Goal: Transaction & Acquisition: Obtain resource

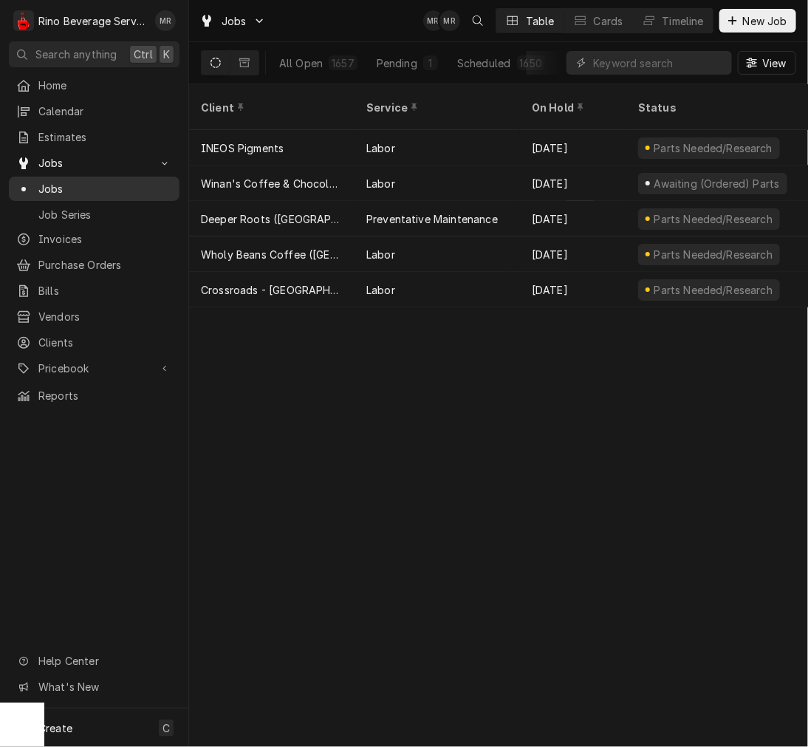
click at [85, 191] on div "Jobs" at bounding box center [94, 189] width 165 height 18
click at [520, 67] on div "1650" at bounding box center [531, 63] width 23 height 16
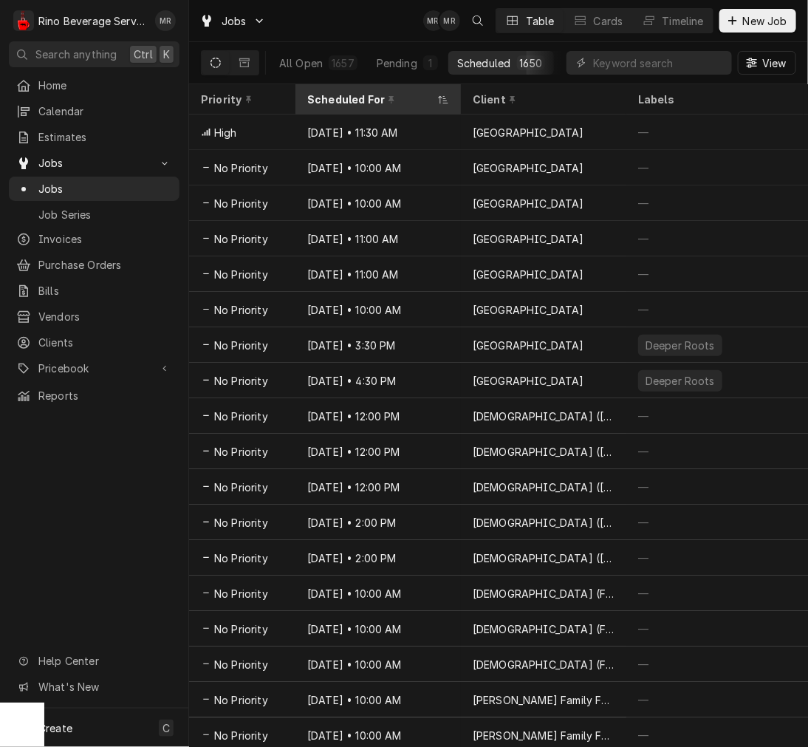
click at [321, 90] on div "Scheduled For" at bounding box center [379, 99] width 160 height 24
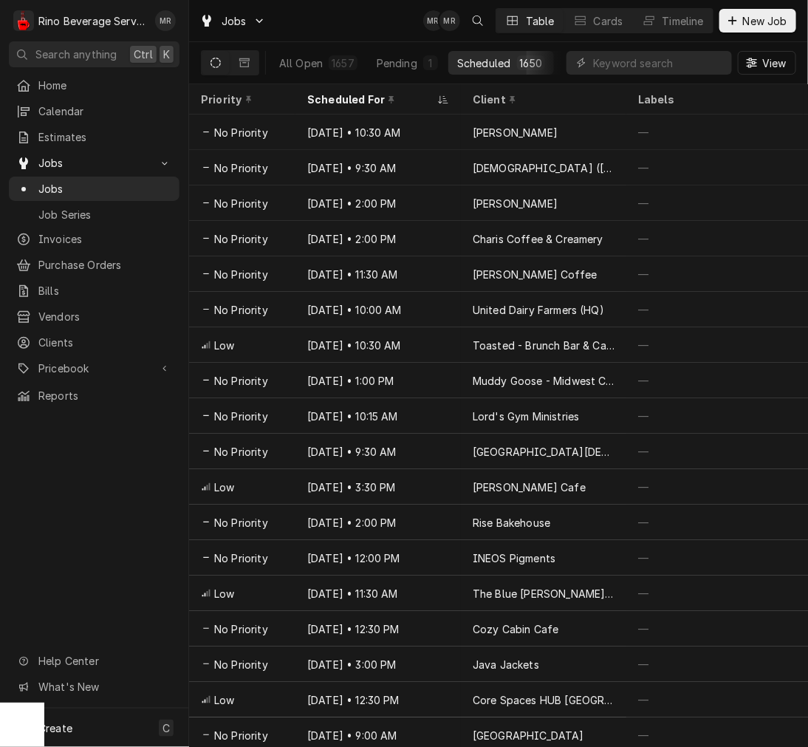
click at [348, 103] on div "Scheduled For" at bounding box center [370, 100] width 127 height 16
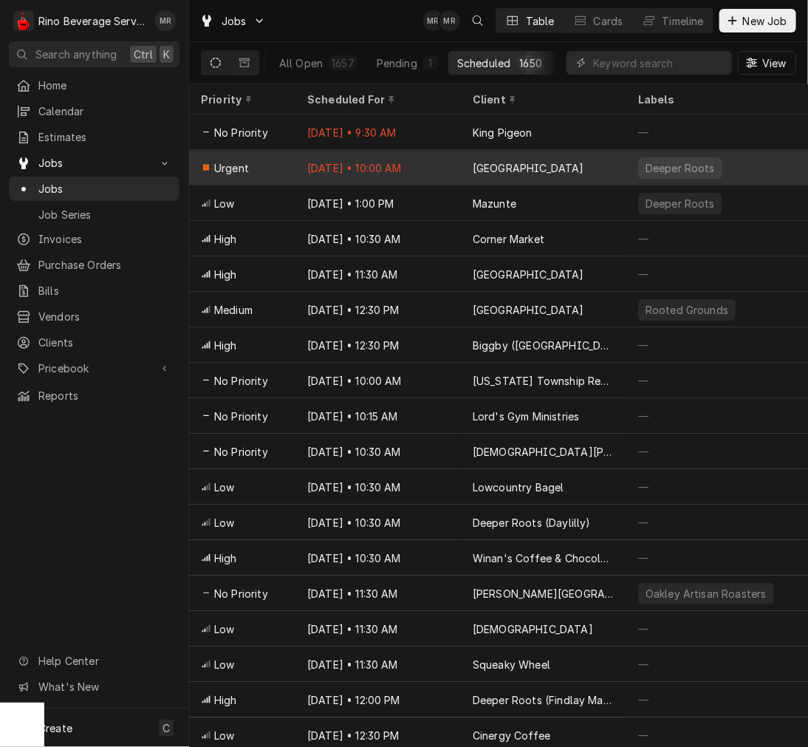
click at [388, 164] on div "Sep 22 • 10:00 AM" at bounding box center [379, 167] width 166 height 35
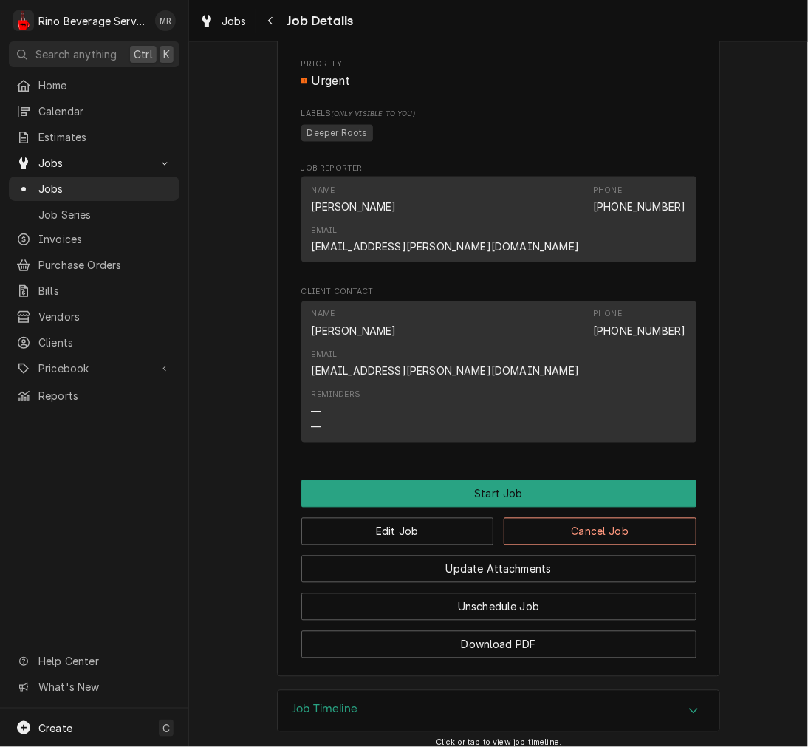
scroll to position [709, 0]
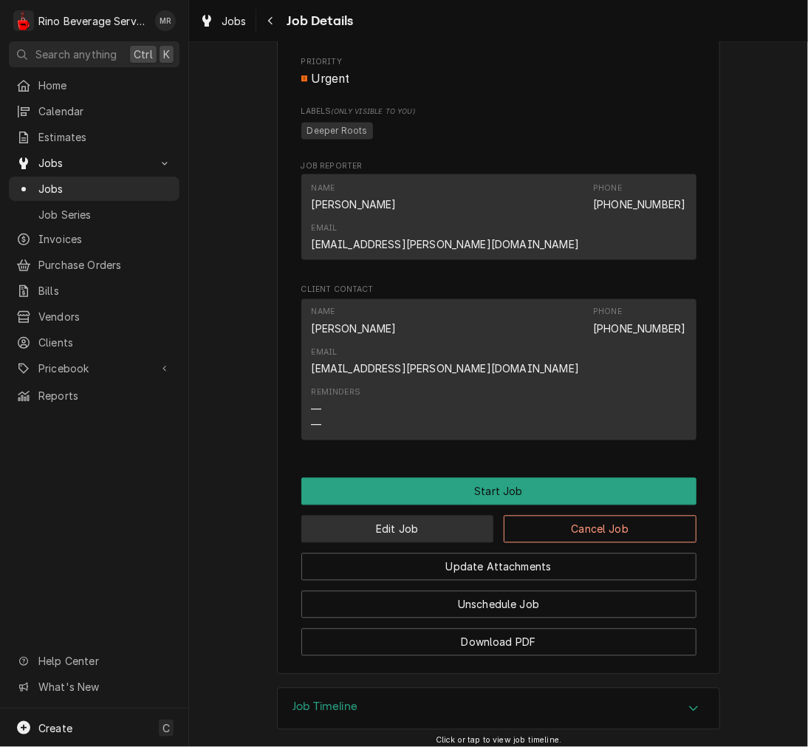
click at [422, 516] on button "Edit Job" at bounding box center [398, 529] width 193 height 27
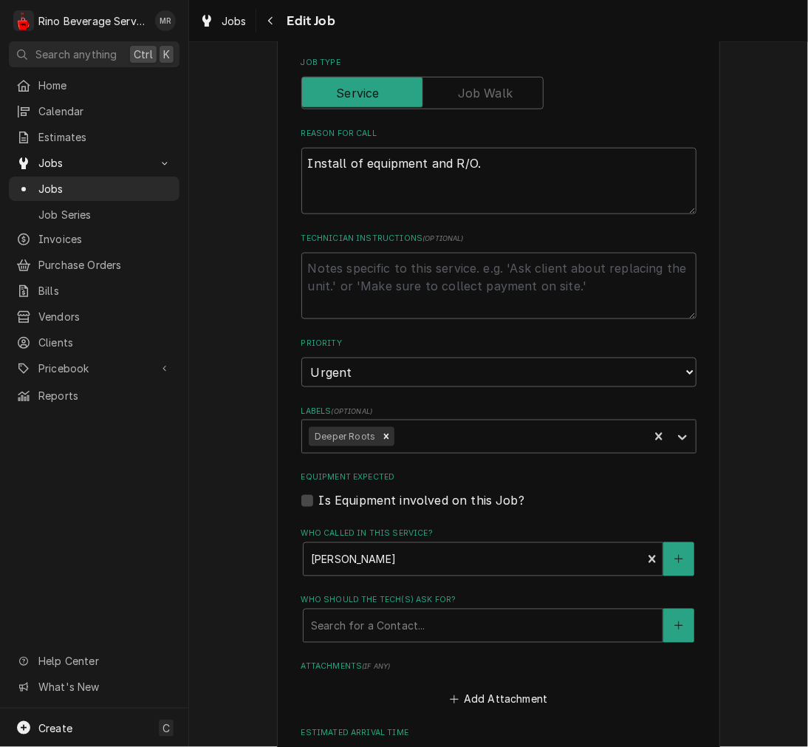
scroll to position [795, 0]
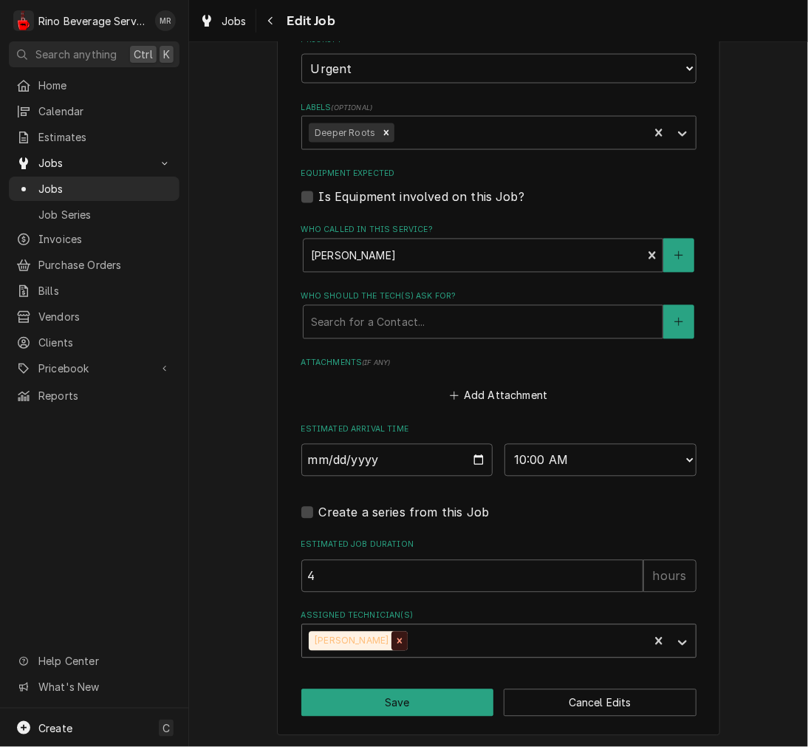
click at [393, 646] on div "Remove Damon Rinehart" at bounding box center [400, 641] width 16 height 19
click at [401, 637] on div "Assigned Technician(s)" at bounding box center [486, 641] width 352 height 27
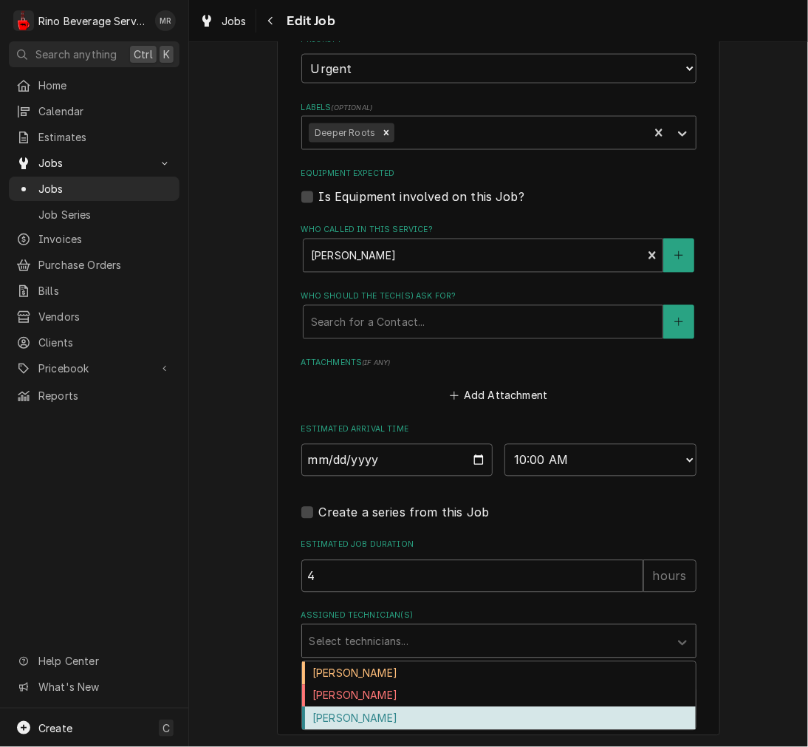
click at [329, 710] on div "Graham Wick" at bounding box center [499, 718] width 394 height 23
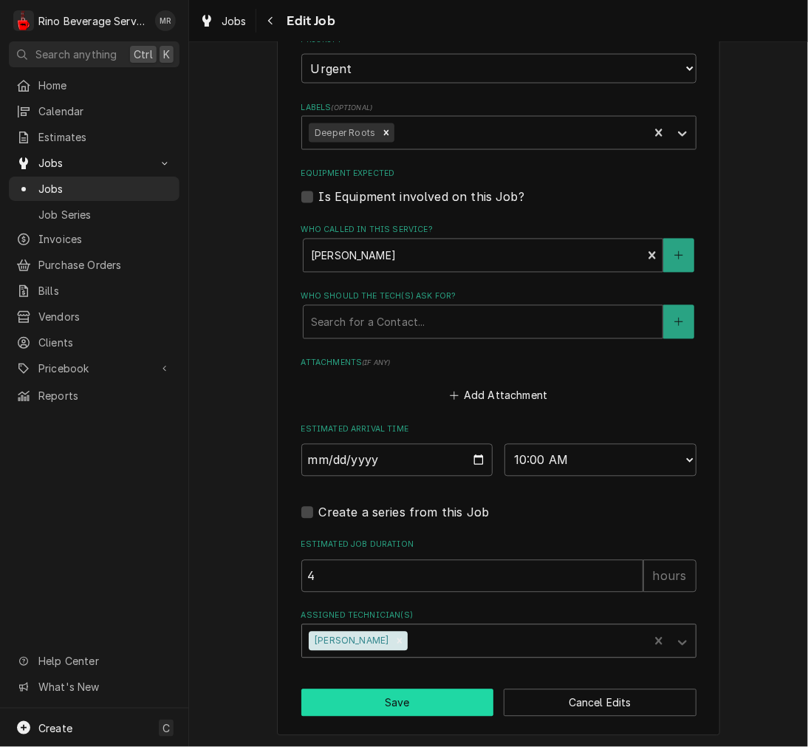
click at [412, 700] on button "Save" at bounding box center [398, 702] width 193 height 27
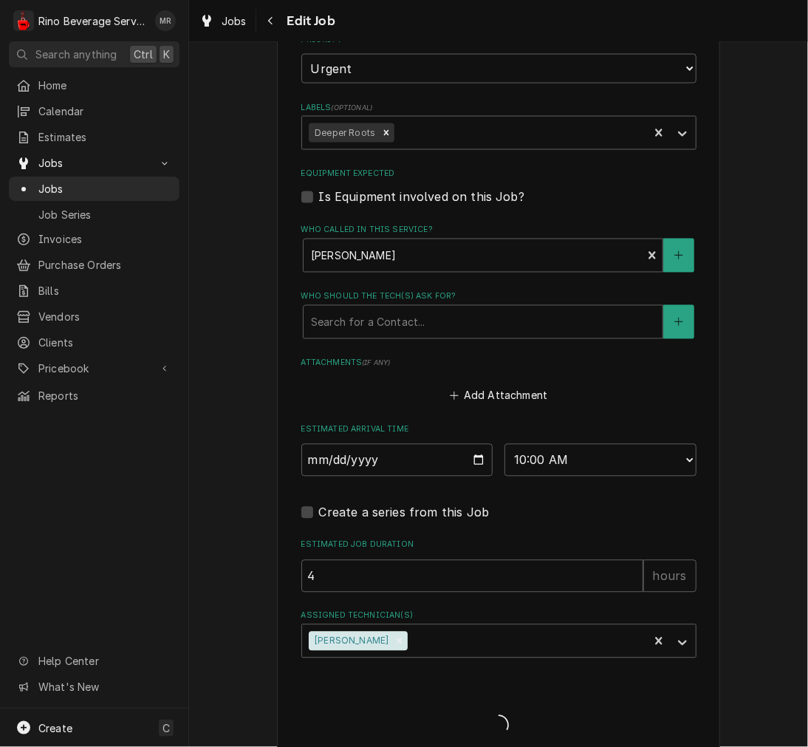
type textarea "x"
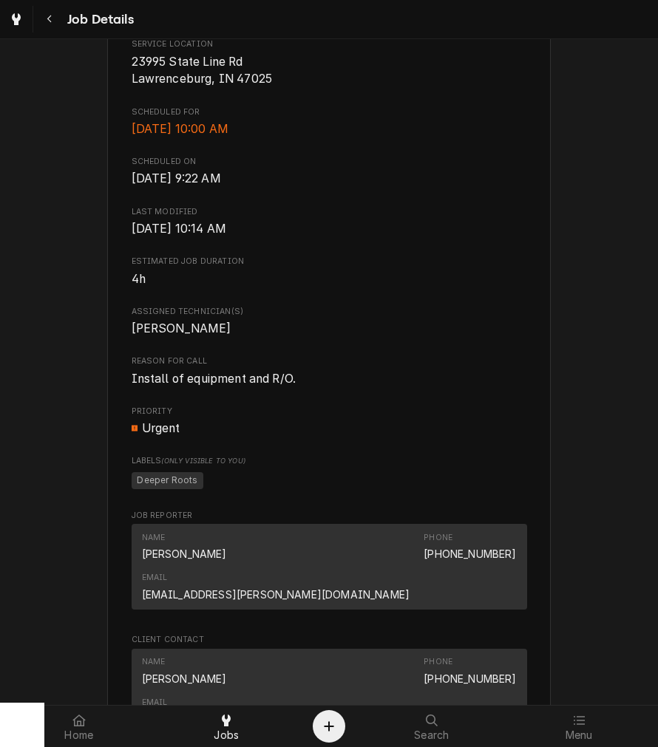
scroll to position [410, 0]
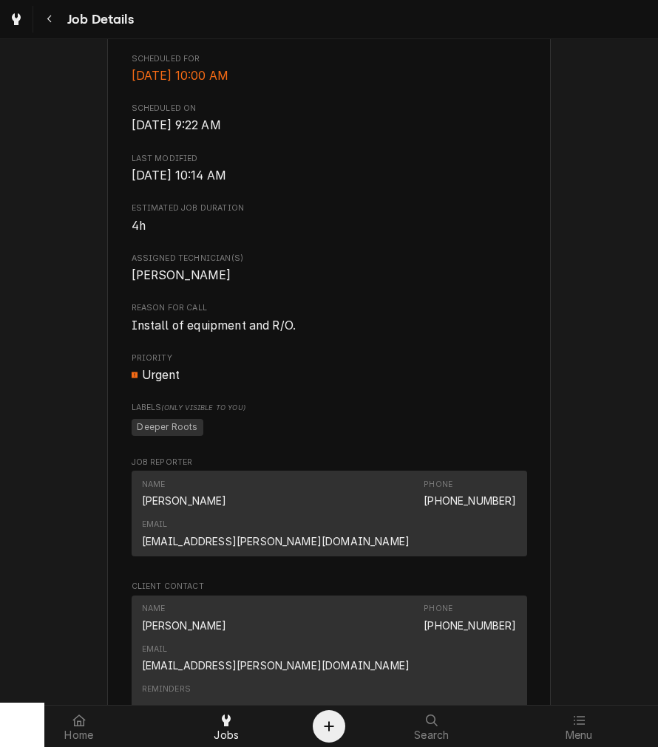
drag, startPoint x: 330, startPoint y: 183, endPoint x: 200, endPoint y: 143, distance: 136.3
click at [329, 183] on div "Roopairs Job ID JOB-4029 Date Received Sep 1, 2025 Service Type Installation Jo…" at bounding box center [329, 265] width 395 height 958
click at [47, 12] on div "Navigate back" at bounding box center [49, 19] width 15 height 15
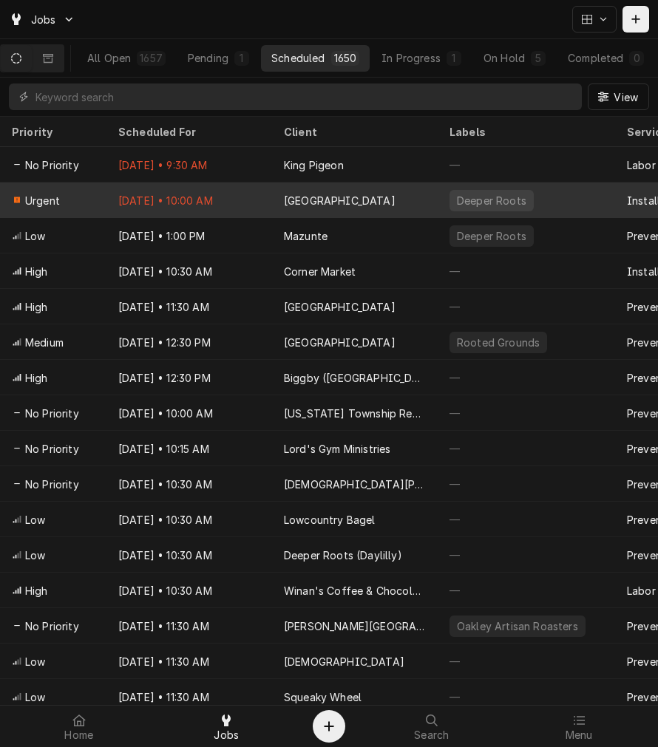
click at [455, 194] on div "Deeper Roots" at bounding box center [491, 201] width 72 height 16
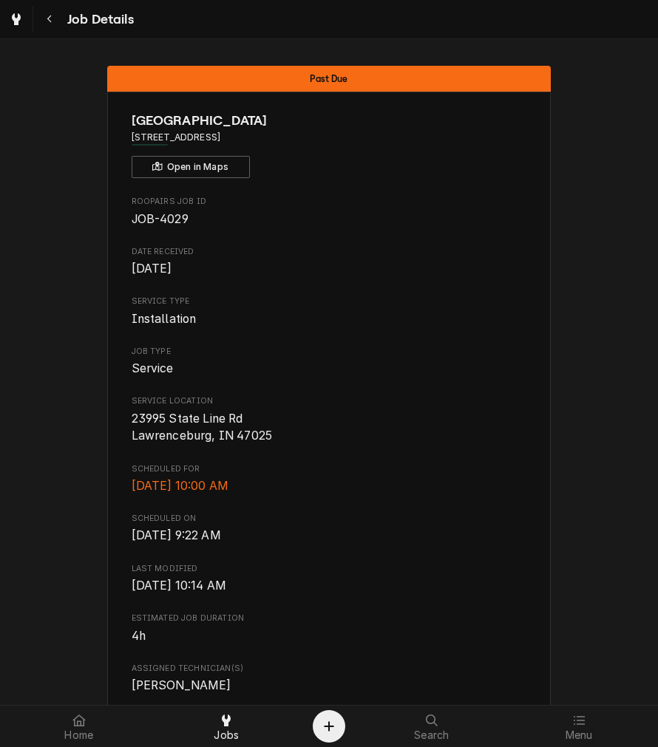
drag, startPoint x: 54, startPoint y: 24, endPoint x: 256, endPoint y: 123, distance: 224.7
click at [54, 24] on div "Navigate back" at bounding box center [49, 19] width 15 height 15
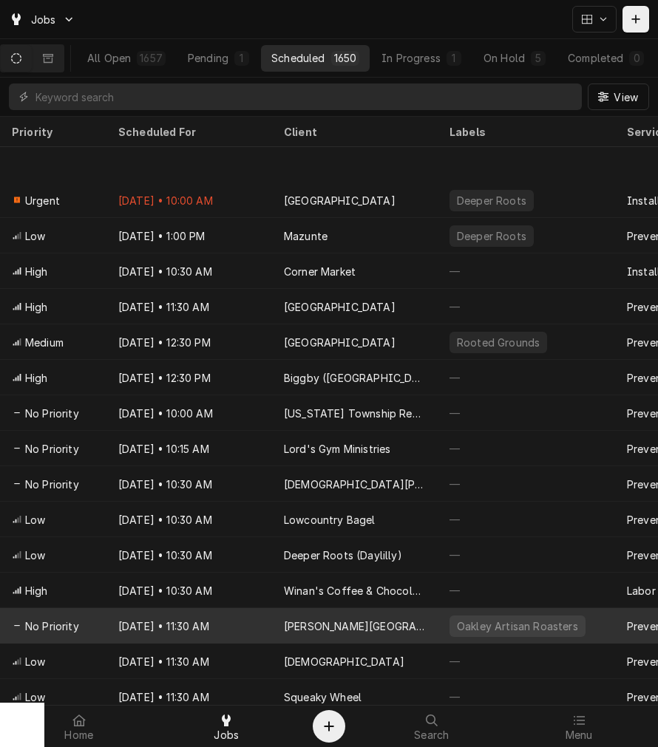
scroll to position [89, 0]
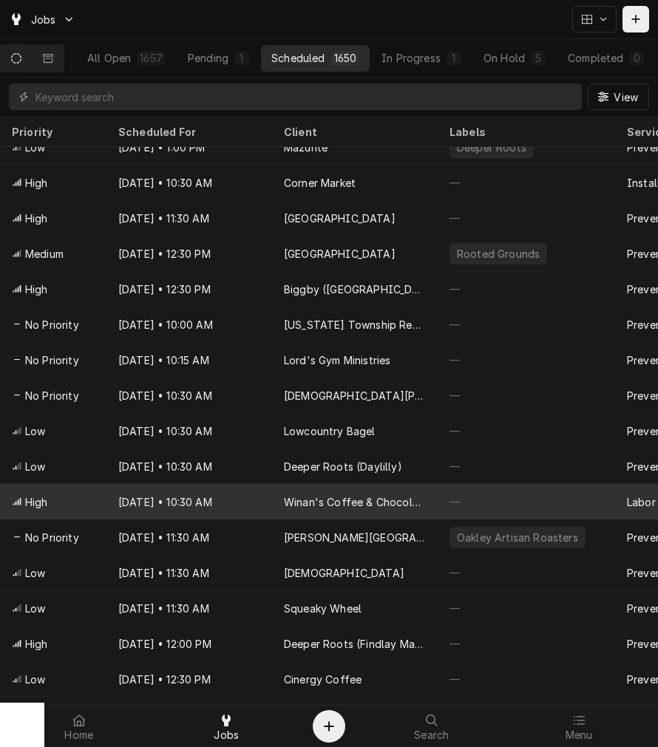
click at [370, 489] on div "Winan's Coffee & Chocolate ([PERSON_NAME] Bookstore)" at bounding box center [355, 501] width 166 height 35
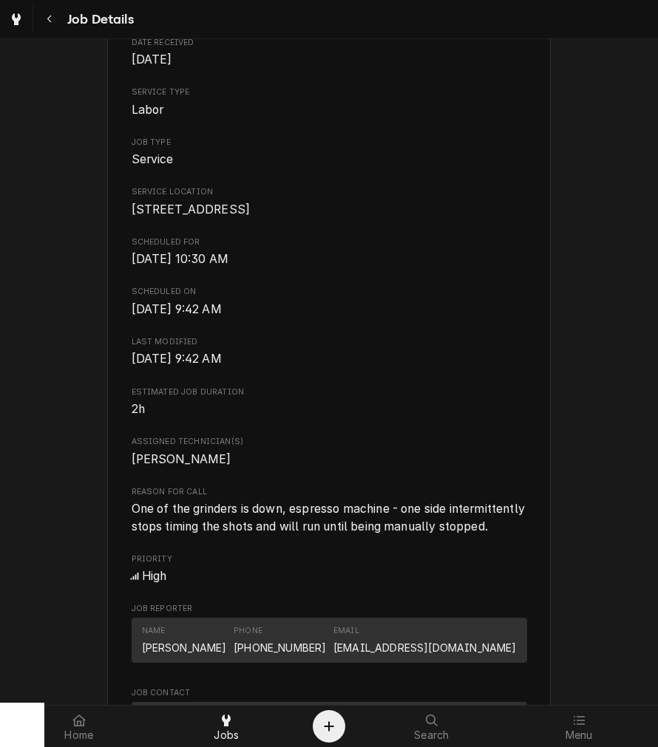
scroll to position [137, 0]
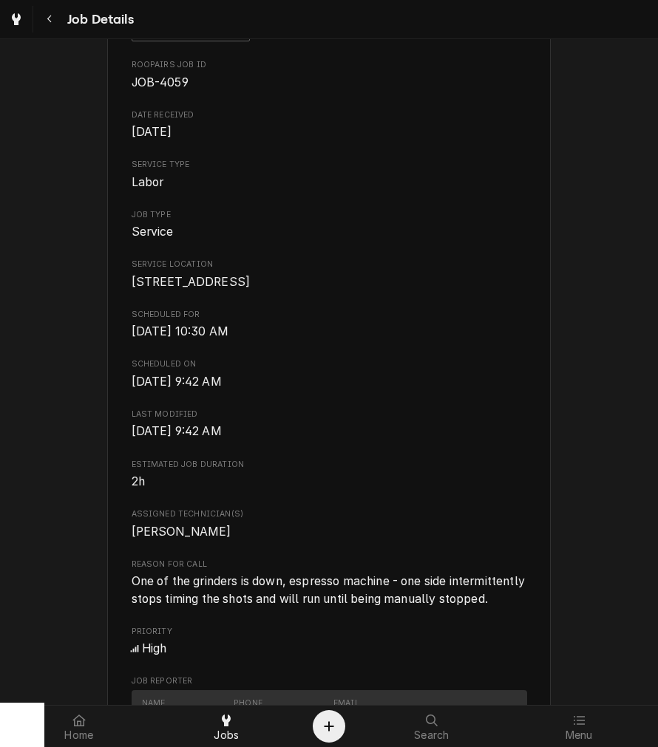
drag, startPoint x: 607, startPoint y: 364, endPoint x: 557, endPoint y: 364, distance: 50.3
click at [607, 364] on div "Upcoming Winan's Coffee & Chocolate ([PERSON_NAME] Bookstore) [STREET_ADDRESS] …" at bounding box center [329, 492] width 658 height 1149
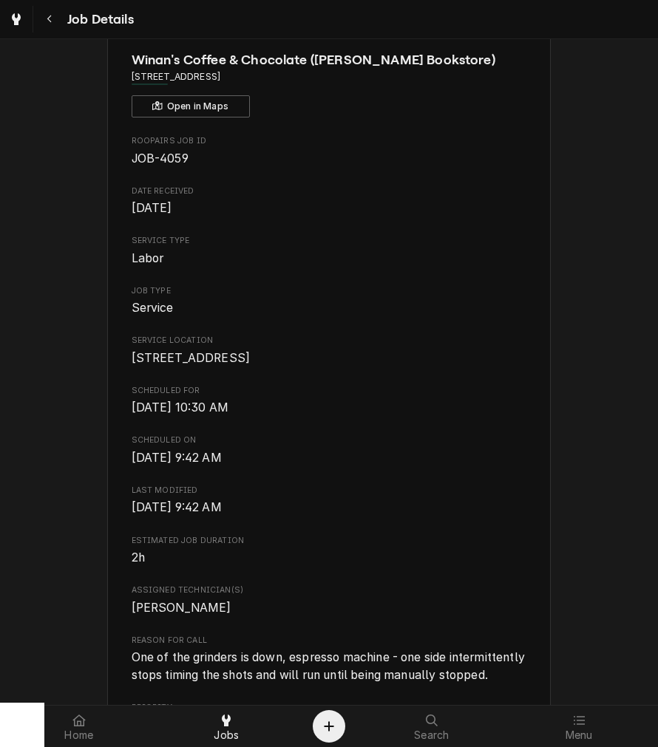
scroll to position [0, 0]
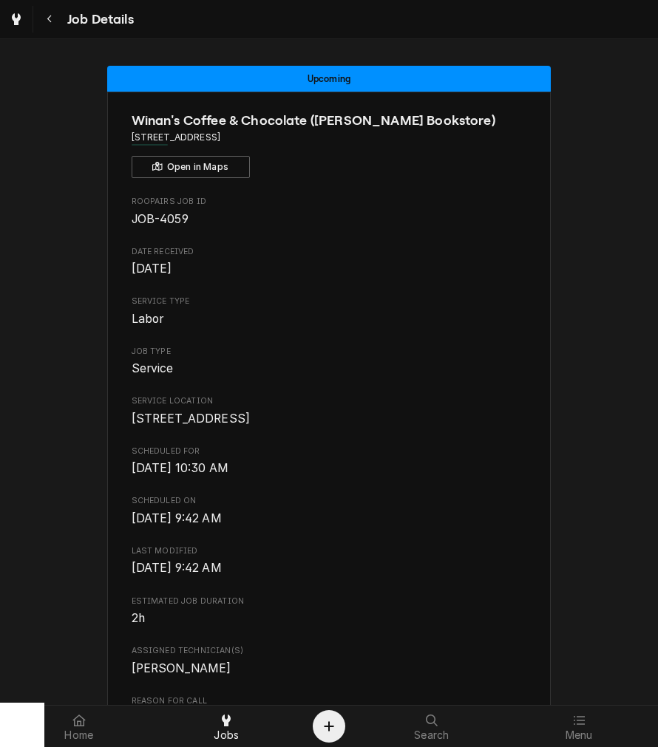
click at [395, 290] on div "Roopairs Job ID JOB-4059 Date Received [DATE] Service Type Labor Job Type Servi…" at bounding box center [329, 579] width 395 height 767
click at [47, 25] on div "Navigate back" at bounding box center [49, 19] width 15 height 15
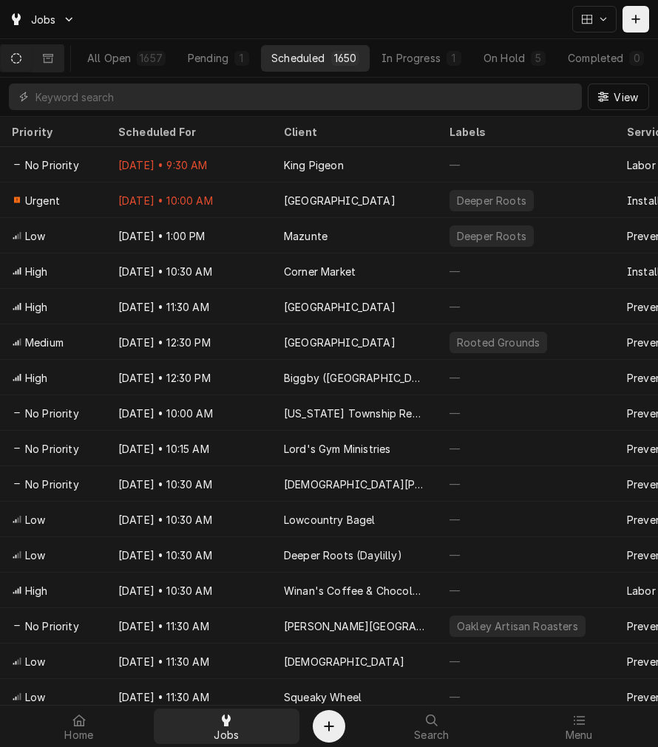
click at [246, 723] on div "Jobs" at bounding box center [227, 727] width 140 height 30
click at [127, 81] on div "View" at bounding box center [329, 97] width 658 height 38
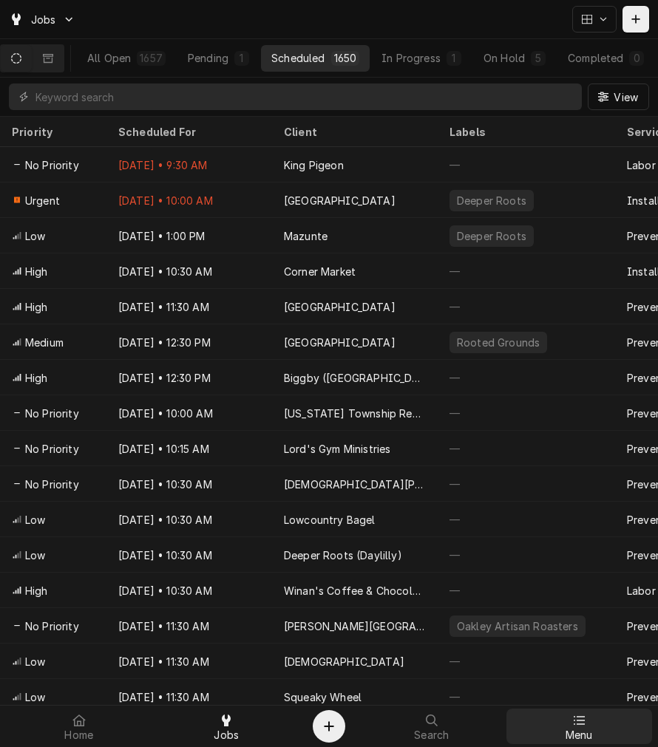
click at [540, 710] on link "Menu" at bounding box center [579, 726] width 146 height 35
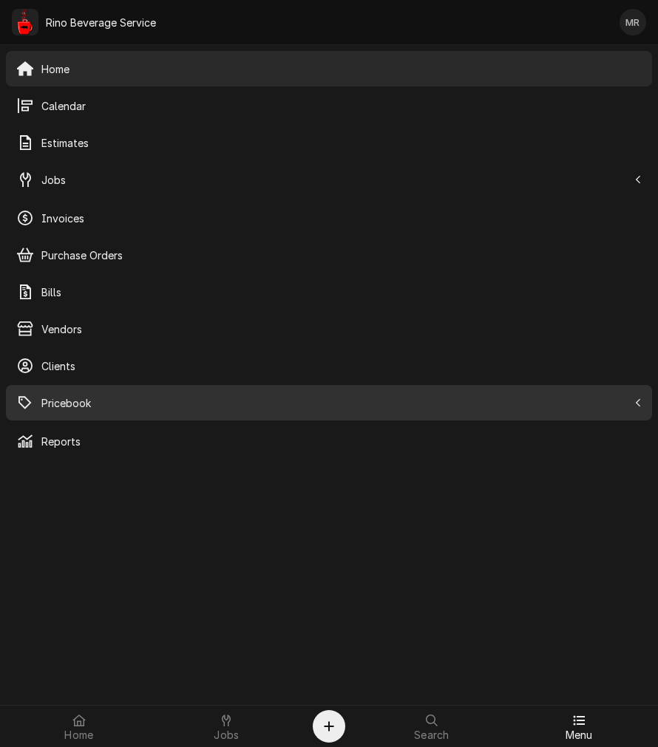
click at [120, 389] on div "Pricebook" at bounding box center [329, 403] width 640 height 30
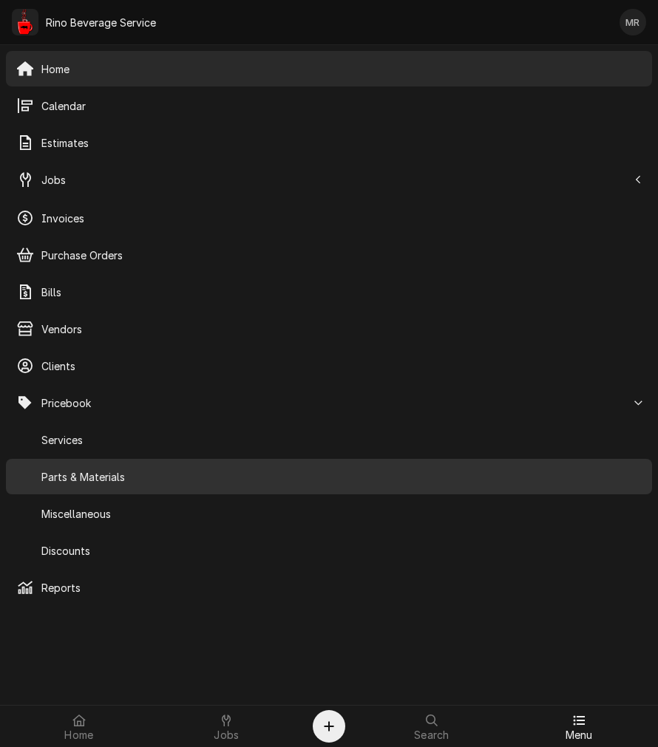
click at [166, 488] on div "Parts & Materials" at bounding box center [329, 477] width 640 height 30
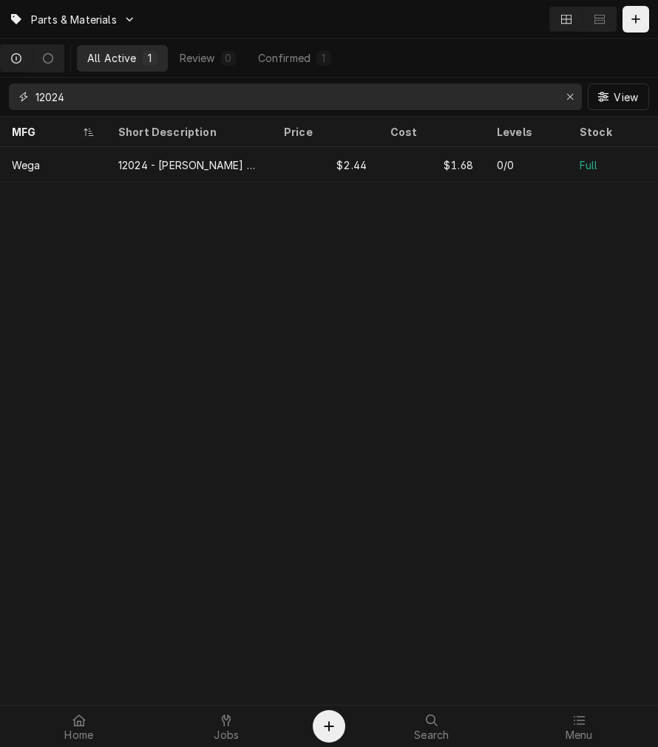
click at [129, 106] on input "12024" at bounding box center [294, 97] width 518 height 27
click at [127, 105] on input "12024" at bounding box center [294, 97] width 518 height 27
drag, startPoint x: 127, startPoint y: 105, endPoint x: 142, endPoint y: 107, distance: 14.9
click at [131, 105] on input "12024" at bounding box center [294, 97] width 518 height 27
type input "b"
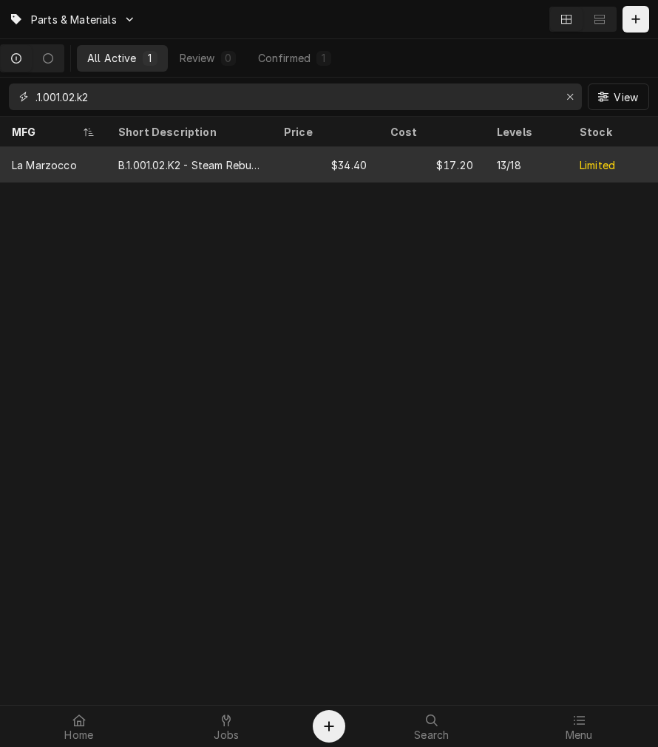
type input ".1.001.02.k2"
click at [256, 171] on div "B.1.001.02.K2 - Steam Rebuild PB GB5" at bounding box center [189, 164] width 166 height 35
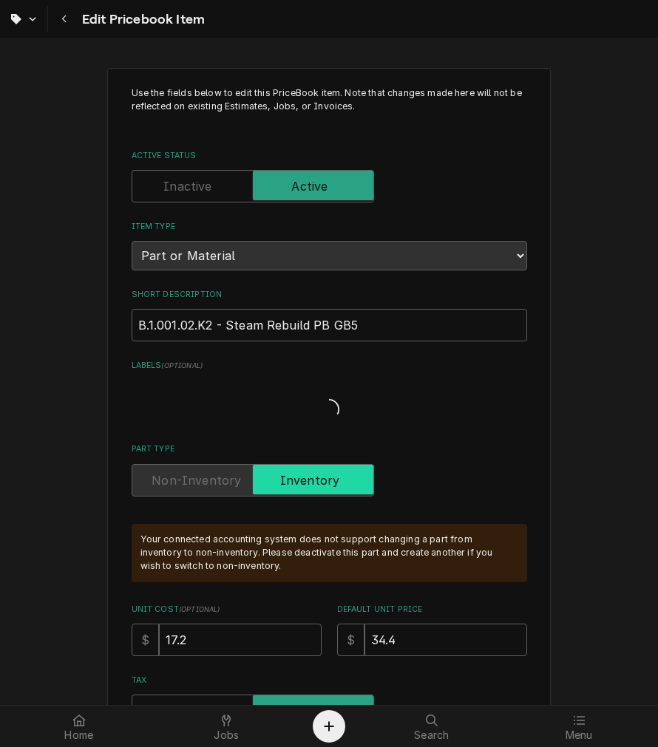
type textarea "x"
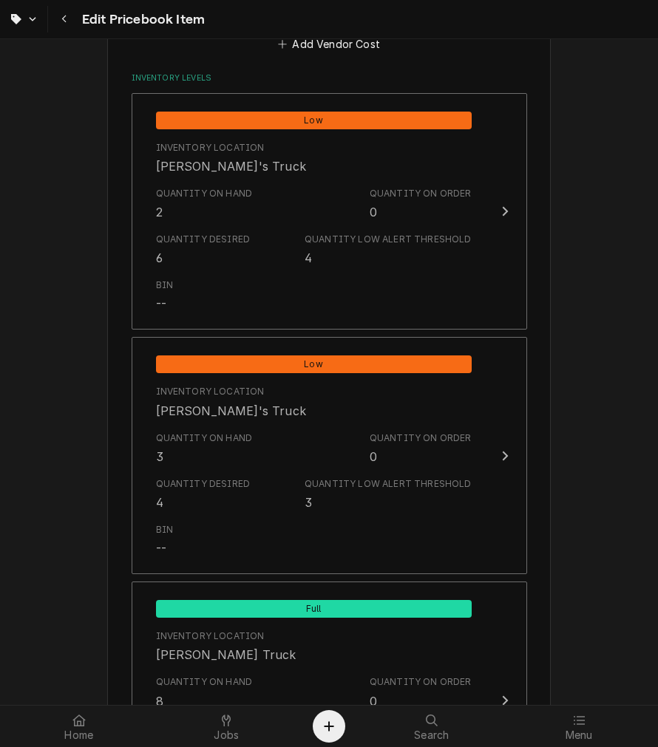
scroll to position [1072, 0]
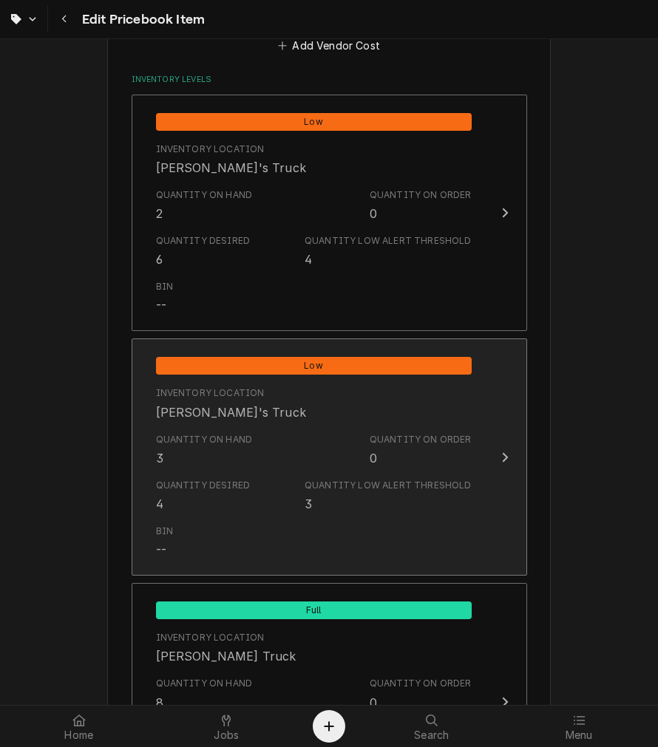
click at [333, 443] on div "Quantity on Hand 3 Quantity on Order 0" at bounding box center [314, 450] width 316 height 46
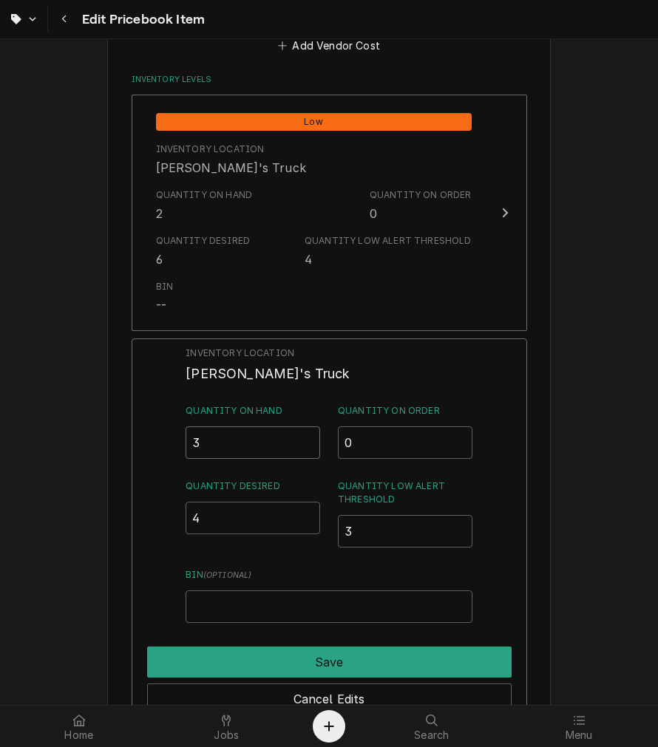
drag, startPoint x: 208, startPoint y: 439, endPoint x: -7, endPoint y: 429, distance: 216.0
click at [0, 429] on html "Edit Pricebook Item Use the fields below to edit this PriceBook item. Note that…" at bounding box center [329, 373] width 658 height 747
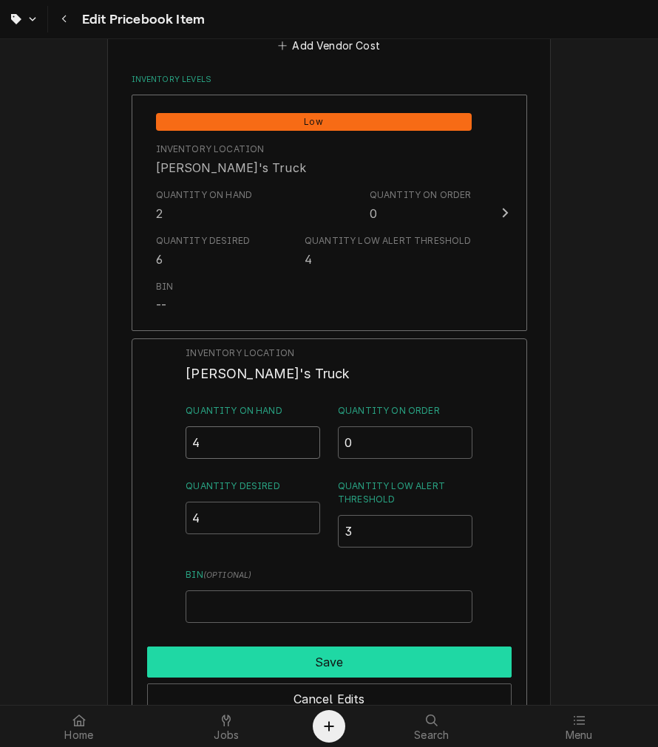
type input "4"
click at [395, 647] on button "Save" at bounding box center [329, 662] width 364 height 31
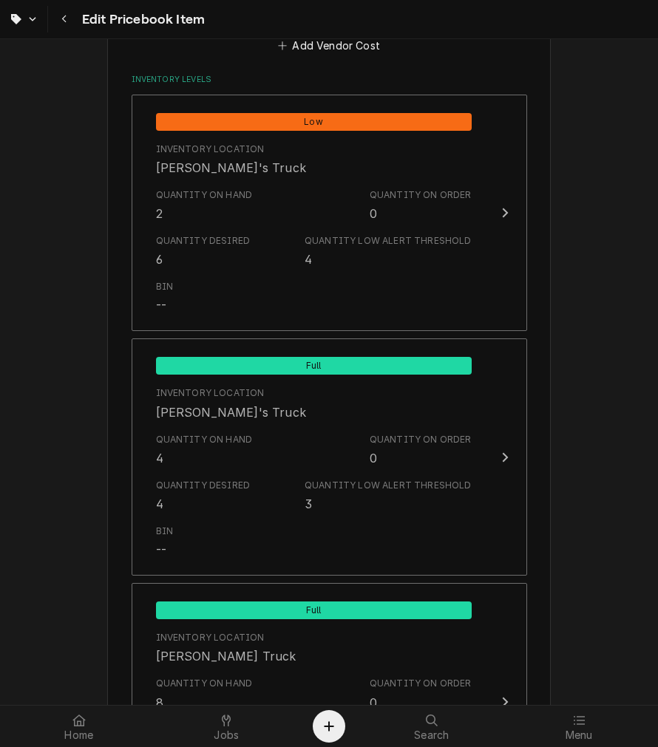
scroll to position [1619, 0]
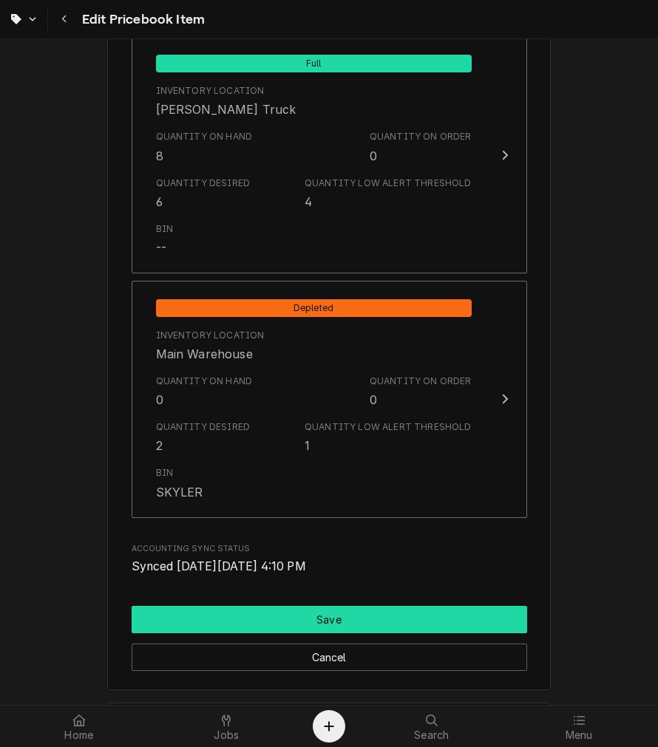
click at [200, 618] on button "Save" at bounding box center [329, 619] width 395 height 27
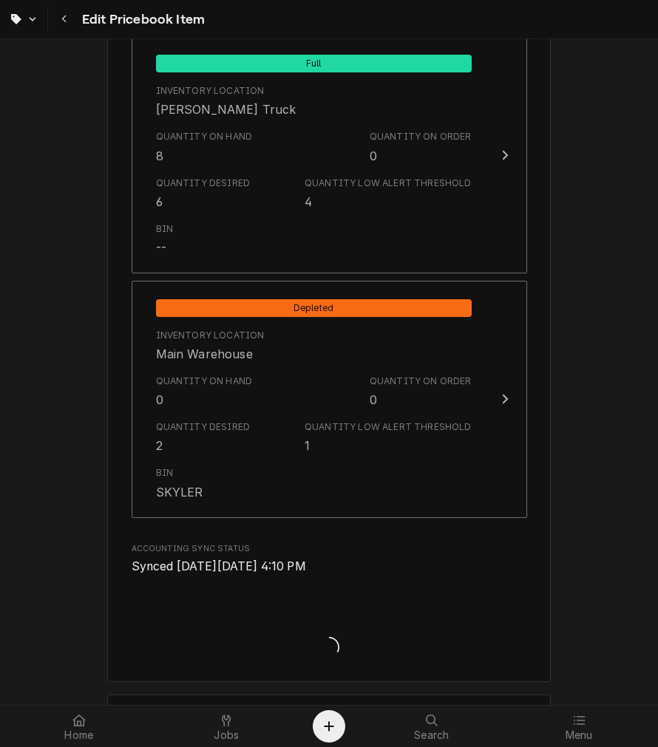
type textarea "x"
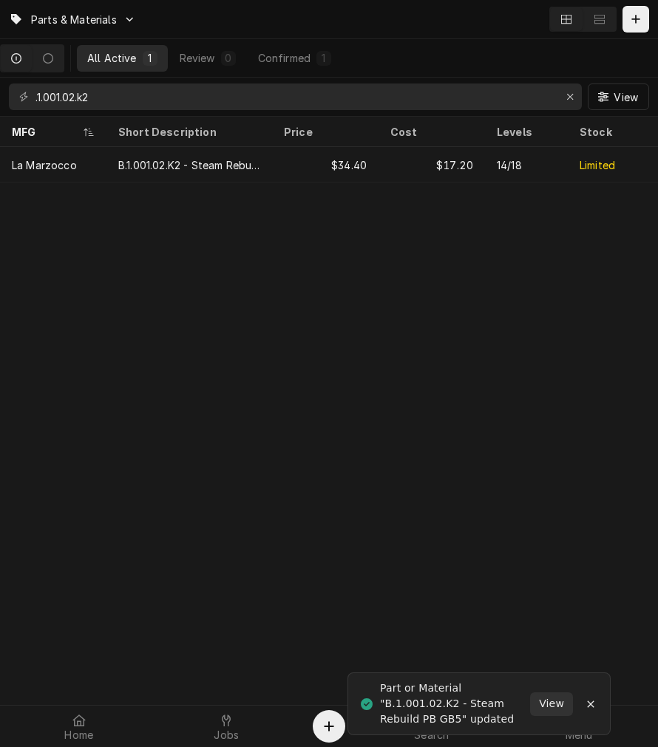
drag, startPoint x: 198, startPoint y: 78, endPoint x: 188, endPoint y: 78, distance: 9.6
click at [189, 78] on div ".1.001.02.k2 View" at bounding box center [329, 97] width 658 height 38
click at [180, 87] on input ".1.001.02.k2" at bounding box center [294, 97] width 518 height 27
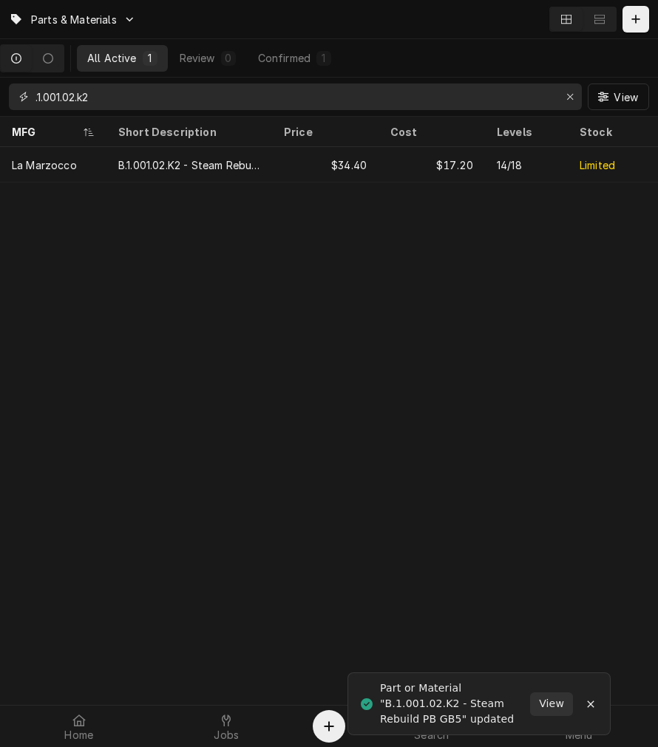
type input "k"
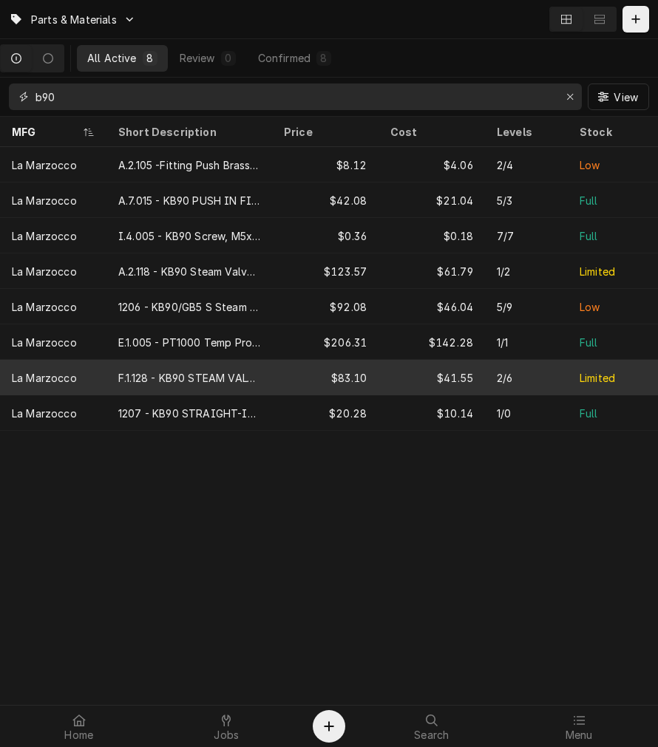
type input "b90"
click at [225, 362] on div "F.1.128 - KB90 STEAM VALVE KNOB" at bounding box center [189, 377] width 166 height 35
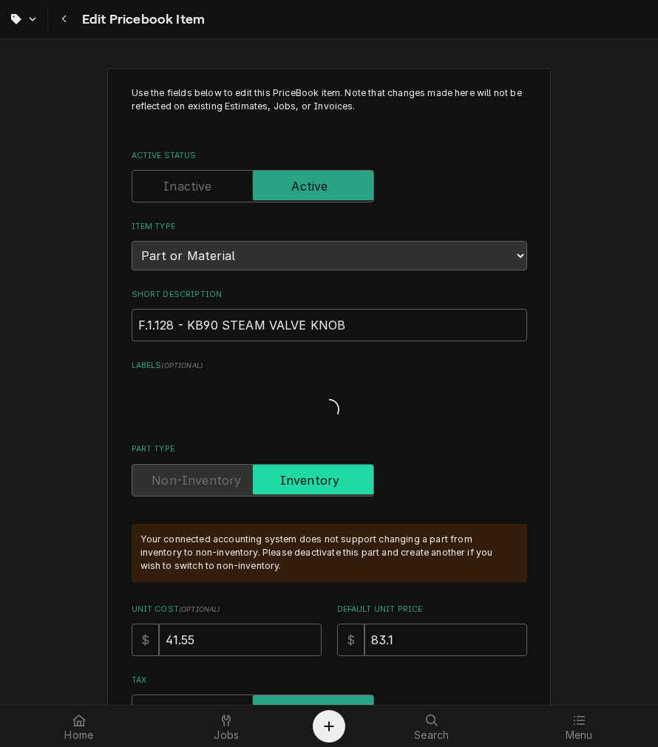
type textarea "x"
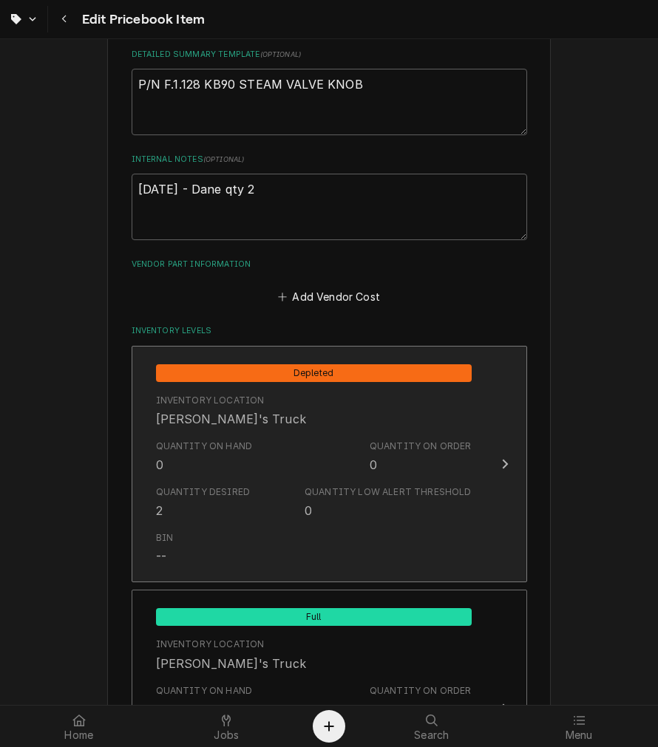
scroll to position [958, 0]
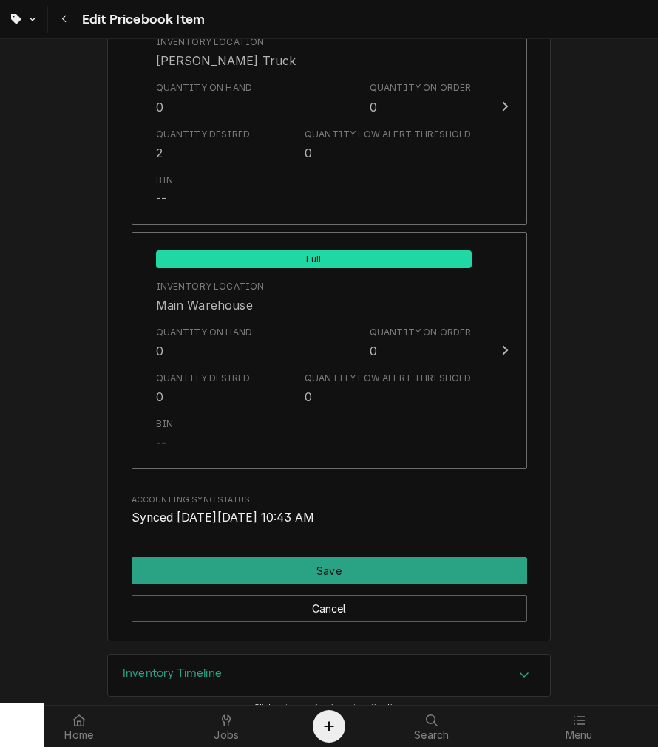
scroll to position [1756, 0]
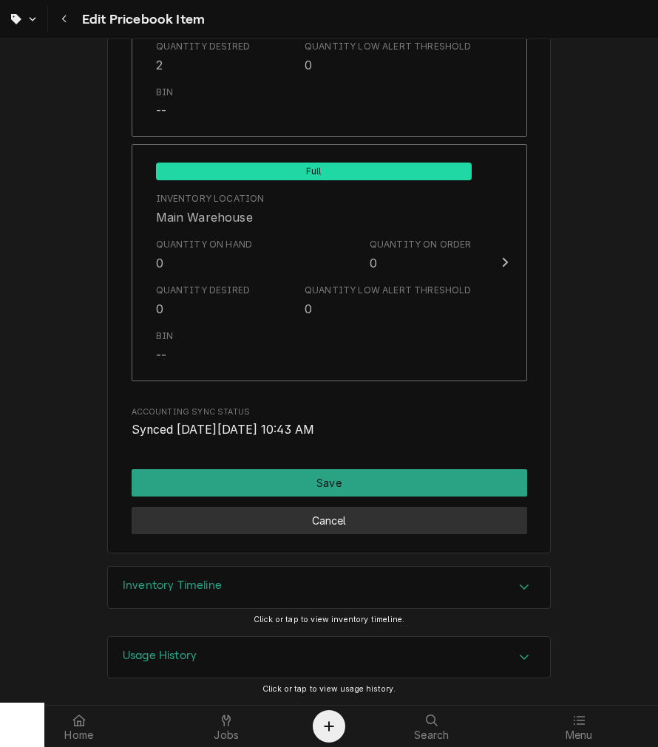
click at [353, 518] on button "Cancel" at bounding box center [329, 520] width 395 height 27
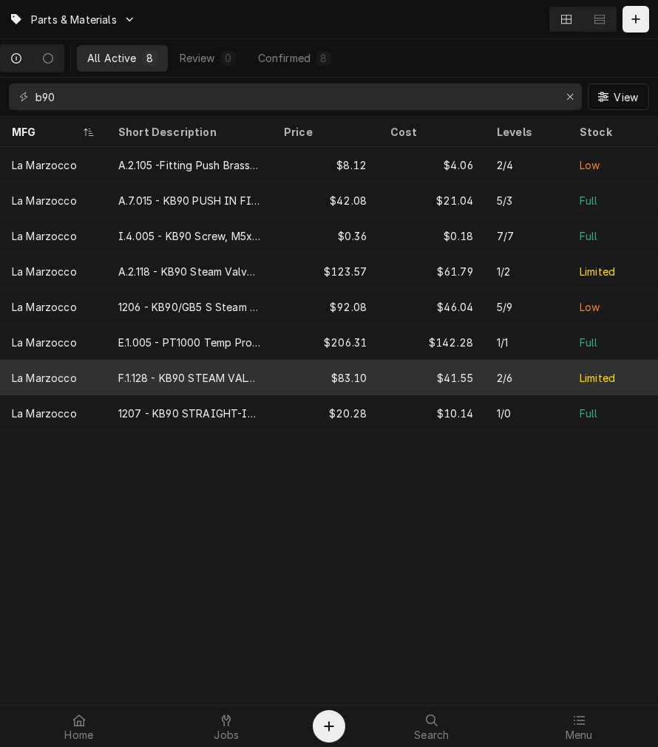
drag, startPoint x: 478, startPoint y: 582, endPoint x: 344, endPoint y: 390, distance: 234.1
click at [476, 569] on div "Parts & Materials All Active 8 Review 0 Confirmed 8 b90 View MFG Short Descript…" at bounding box center [329, 373] width 658 height 747
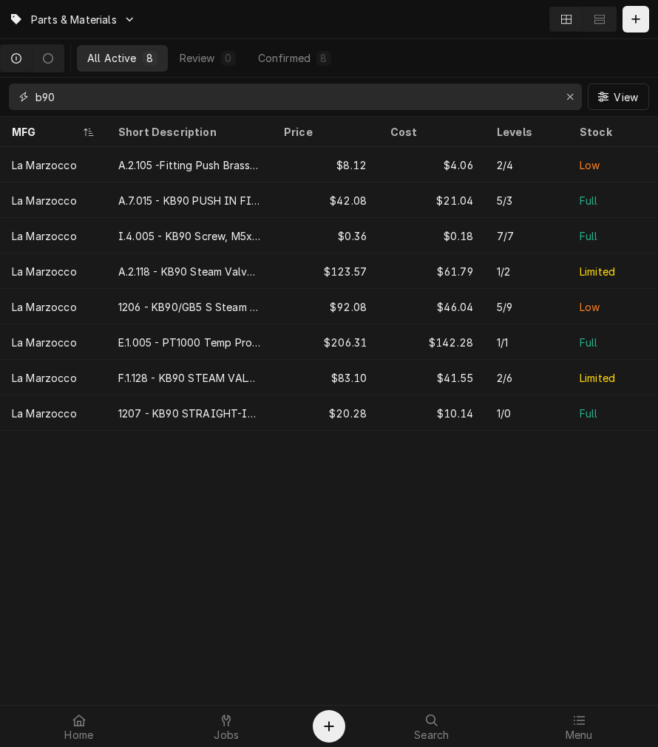
drag, startPoint x: 112, startPoint y: 98, endPoint x: -253, endPoint y: 55, distance: 367.7
click at [0, 55] on html "Parts & Materials All Active 8 Review 0 Confirmed 8 b90 View MFG Short Descript…" at bounding box center [329, 373] width 658 height 747
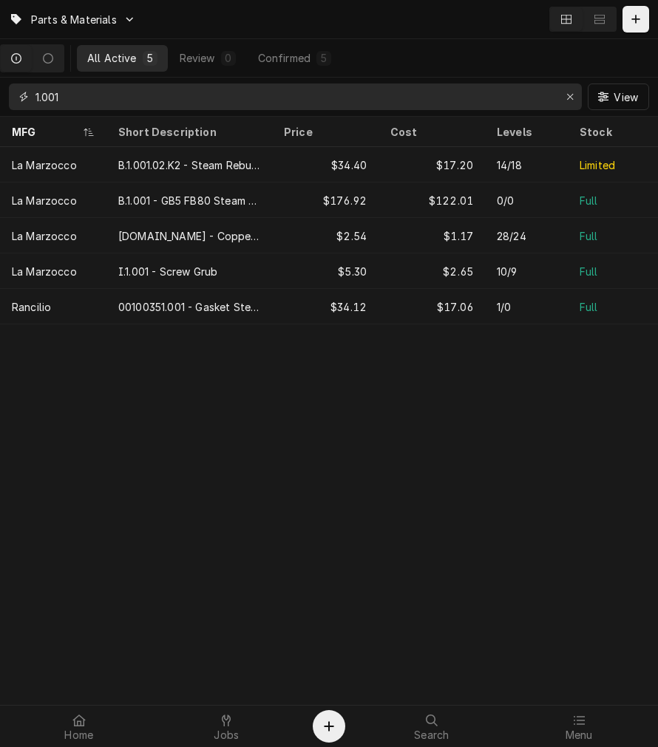
type input "1.001"
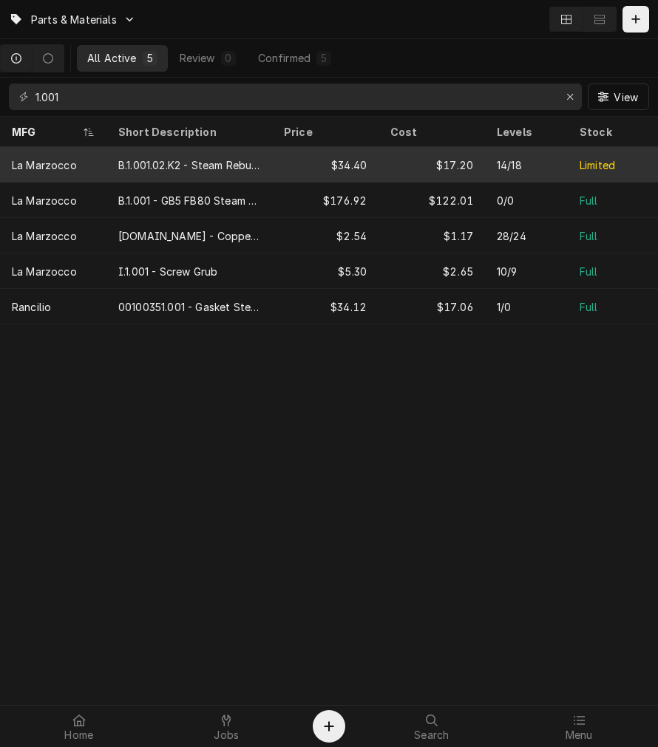
click at [402, 175] on div "$17.20" at bounding box center [431, 164] width 106 height 35
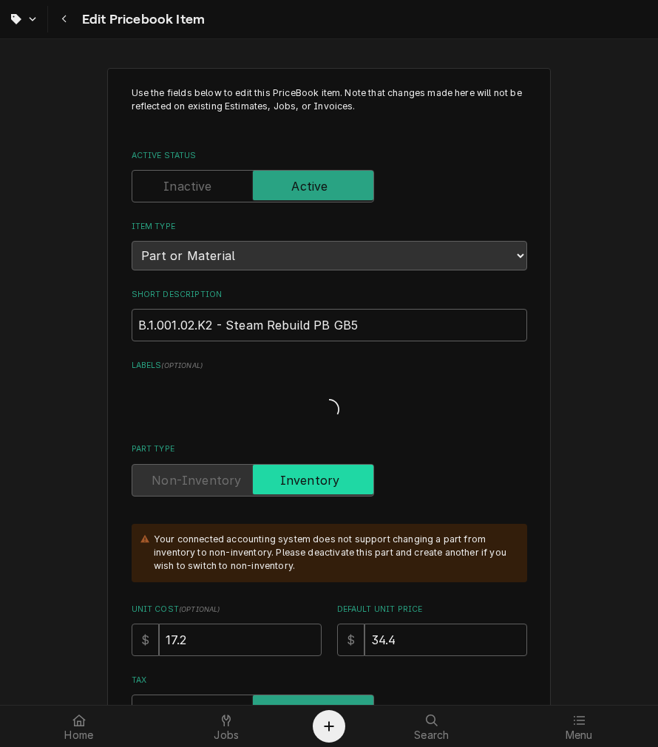
type textarea "x"
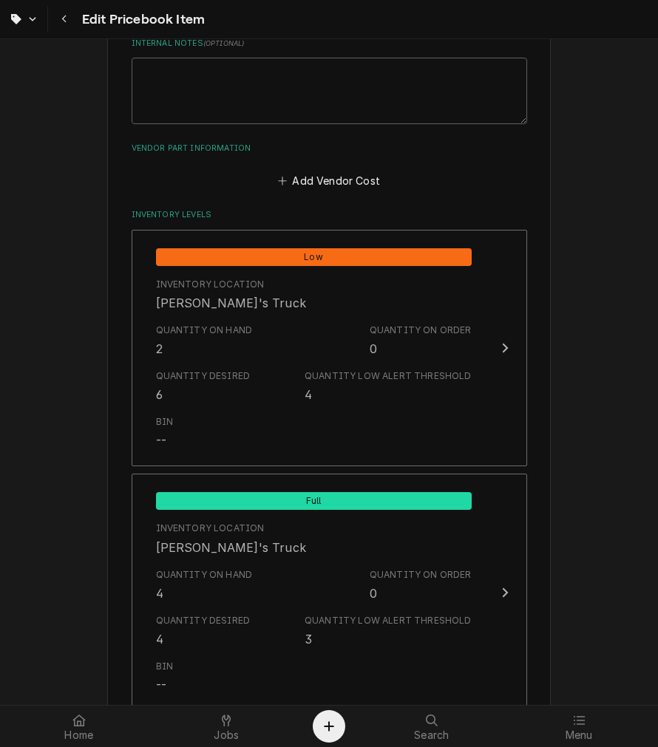
scroll to position [1094, 0]
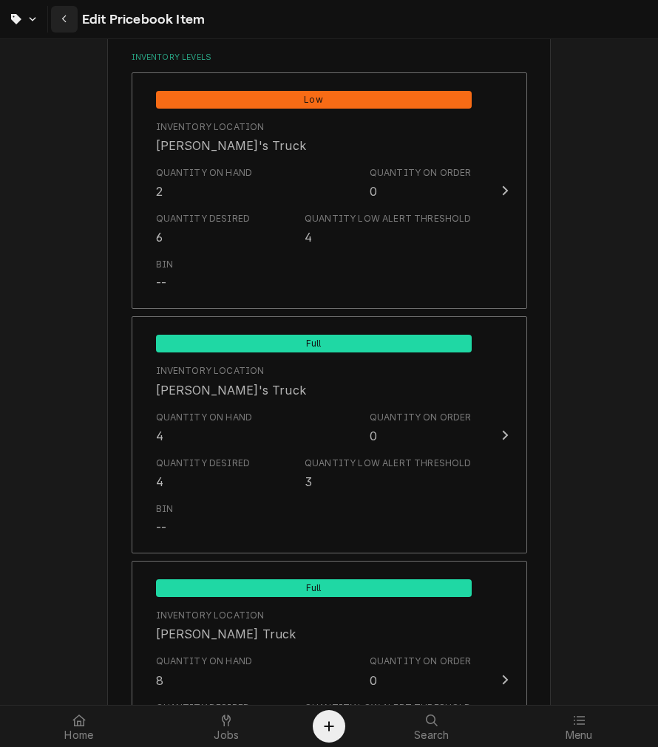
click at [68, 28] on button "Navigate back" at bounding box center [64, 19] width 27 height 27
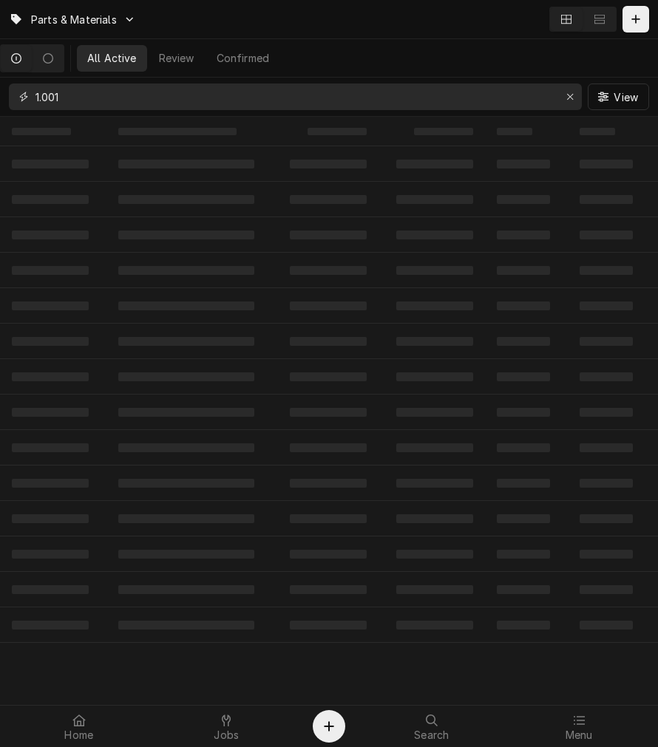
drag, startPoint x: 166, startPoint y: 89, endPoint x: 35, endPoint y: 112, distance: 133.5
click at [35, 112] on div "1.001 View" at bounding box center [329, 97] width 658 height 38
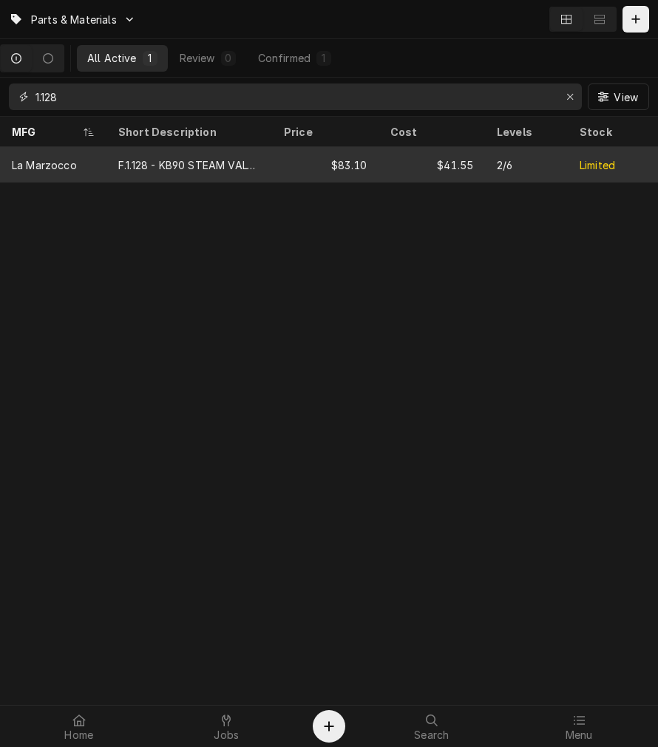
type input "1.128"
click at [270, 151] on div "F.1.128 - KB90 STEAM VALVE KNOB" at bounding box center [189, 164] width 166 height 35
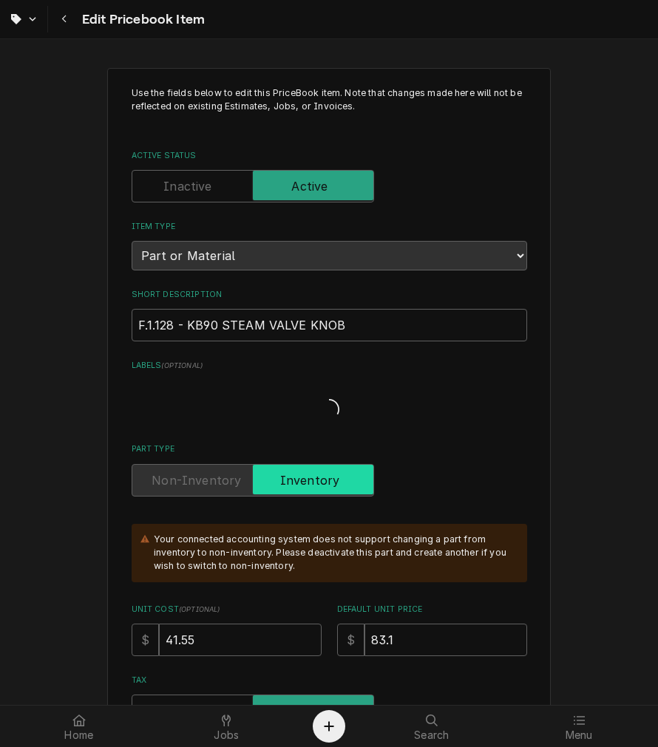
type textarea "x"
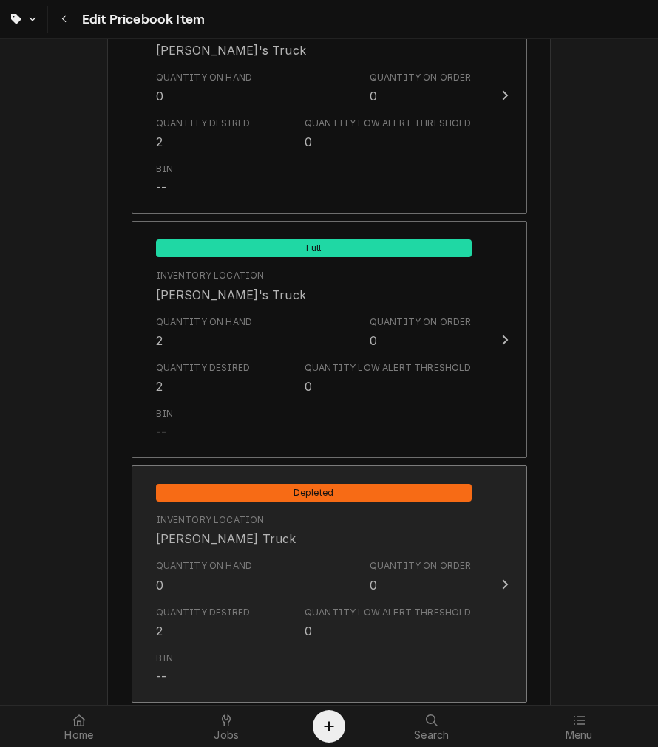
scroll to position [1231, 0]
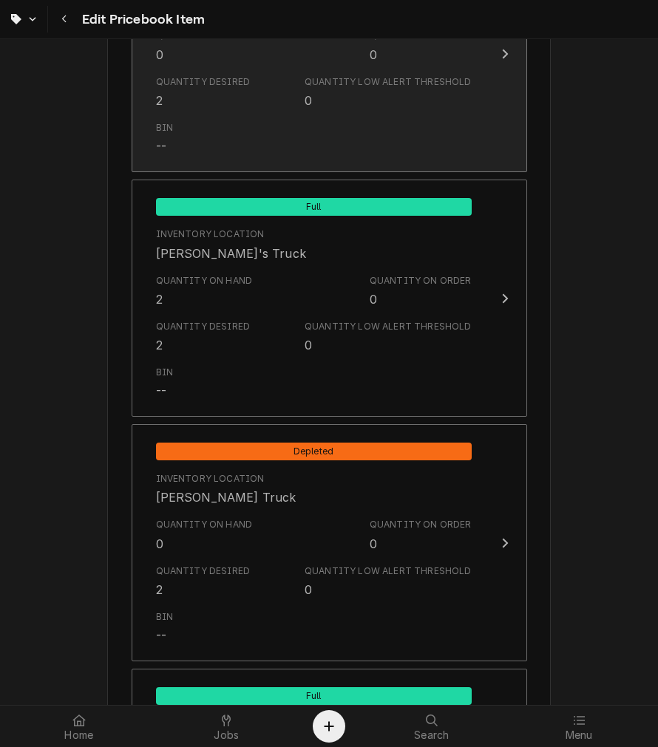
click at [201, 72] on div "Quantity Desired 2 Quantity Low Alert Threshold 0" at bounding box center [314, 92] width 316 height 46
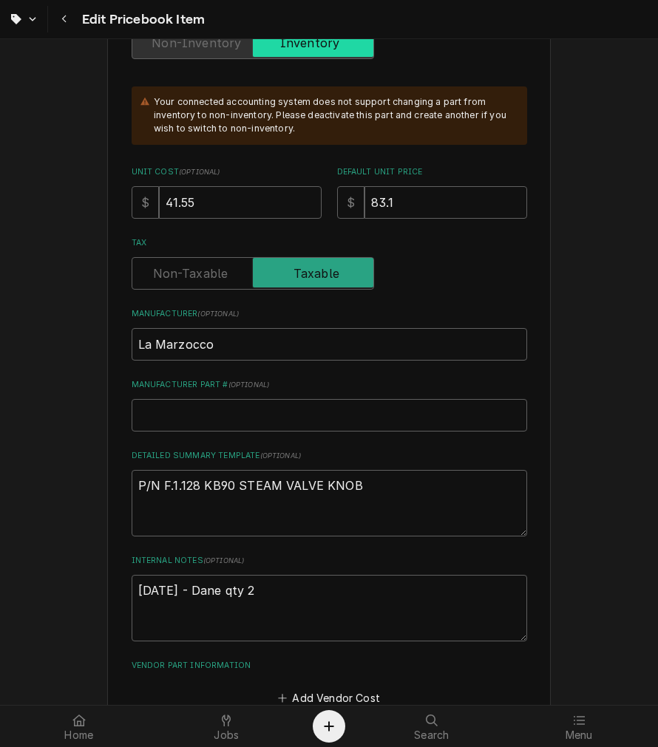
scroll to position [0, 0]
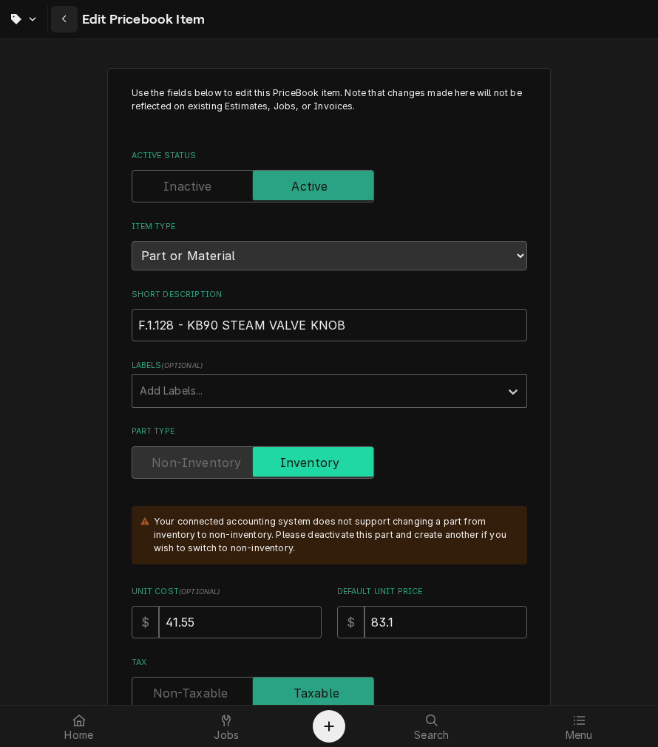
click at [62, 24] on icon "Navigate back" at bounding box center [64, 19] width 7 height 10
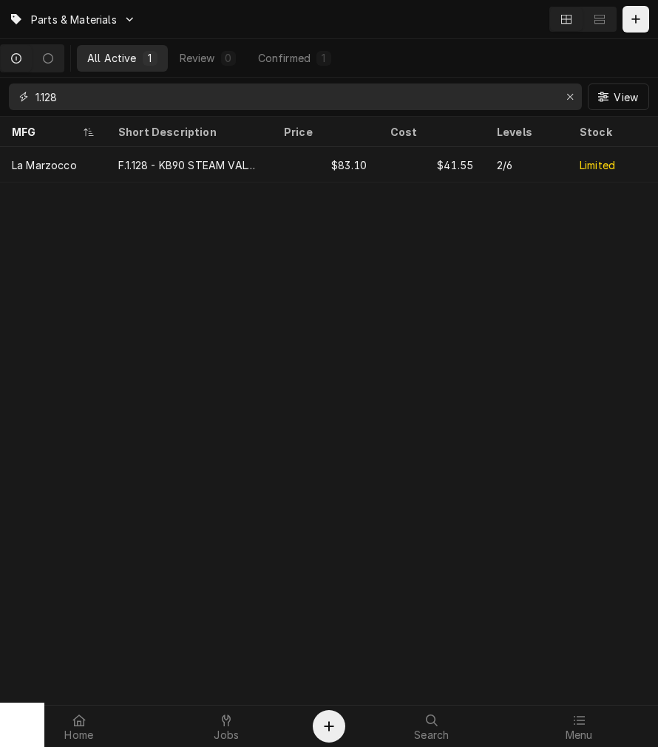
click at [37, 93] on input "1.128" at bounding box center [294, 97] width 518 height 27
click at [40, 93] on input "1.128" at bounding box center [294, 97] width 518 height 27
click at [40, 98] on input "1.128" at bounding box center [294, 97] width 518 height 27
click at [26, 48] on div "Dynamic Content Wrapper" at bounding box center [32, 58] width 64 height 28
click at [52, 85] on input "1.128" at bounding box center [294, 97] width 518 height 27
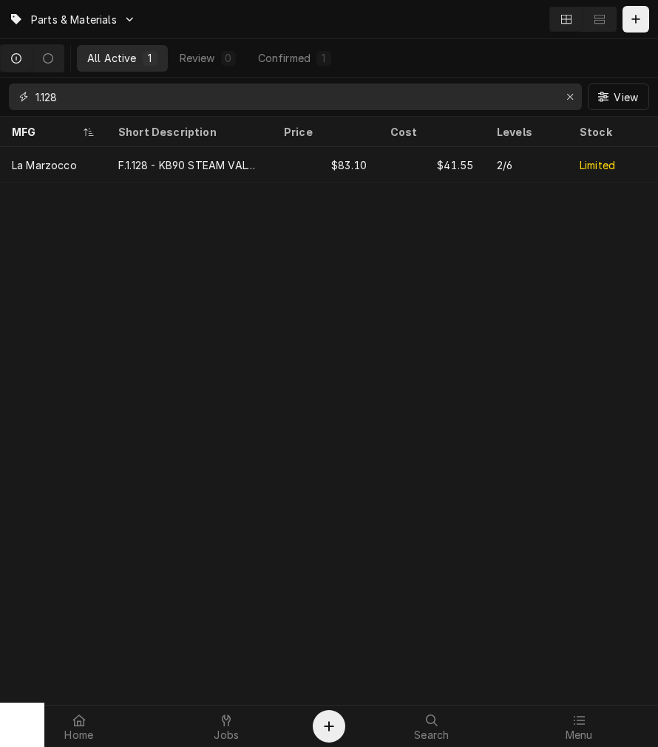
click at [52, 85] on input "1.128" at bounding box center [294, 97] width 518 height 27
type input "1"
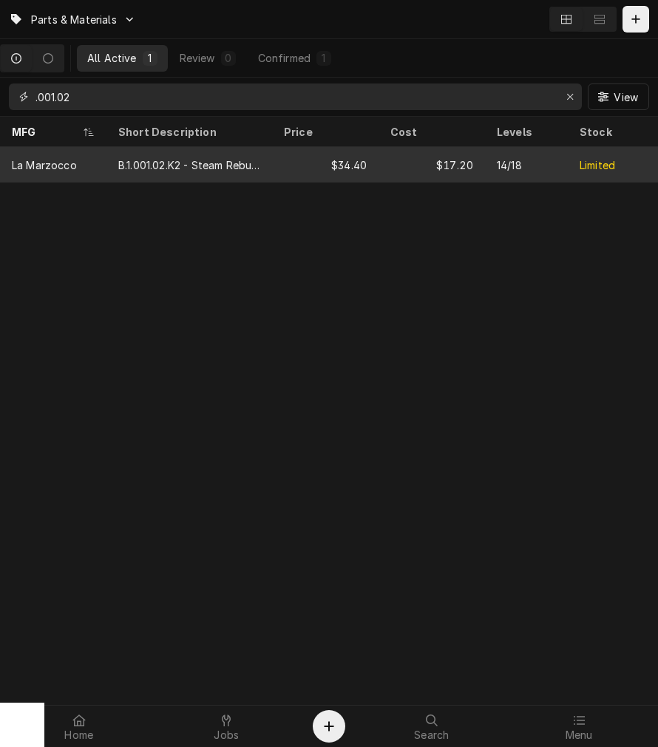
type input ".001.02"
click at [167, 170] on div "B.1.001.02.K2 - Steam Rebuild PB GB5" at bounding box center [189, 165] width 142 height 16
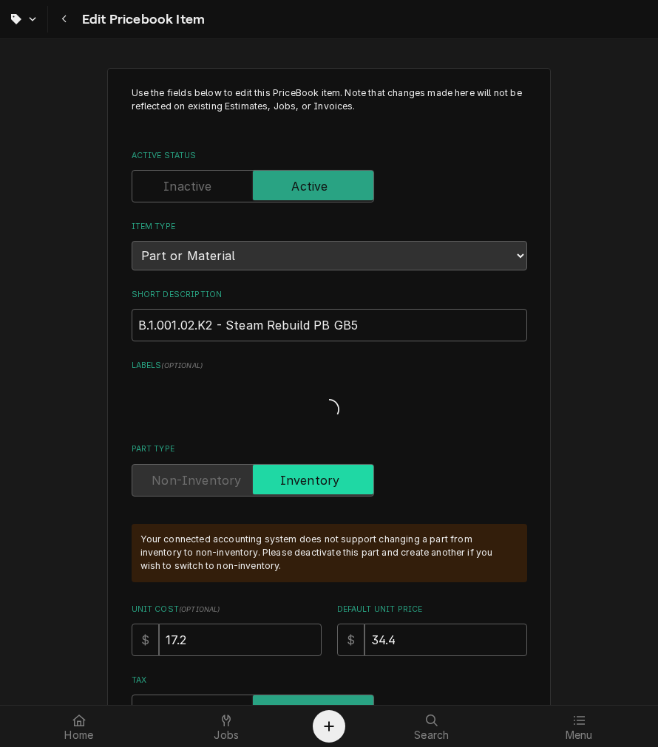
type textarea "x"
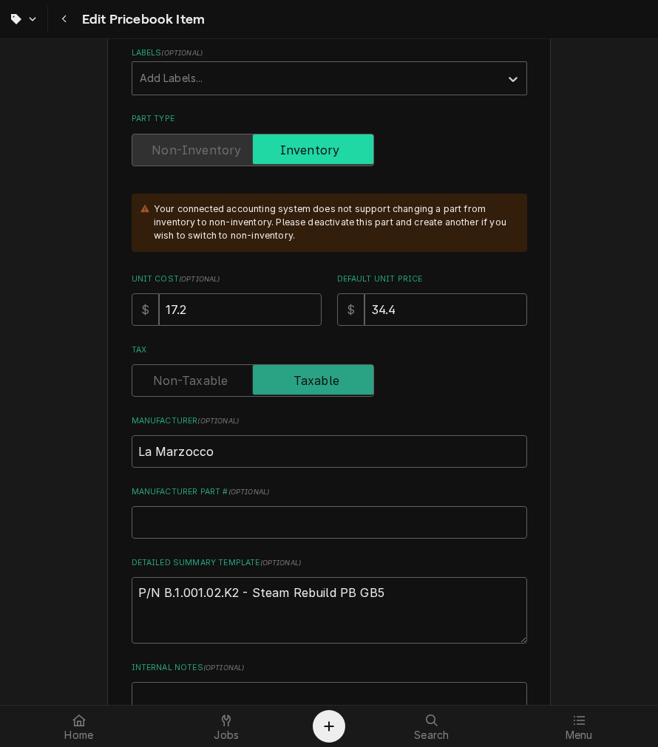
scroll to position [684, 0]
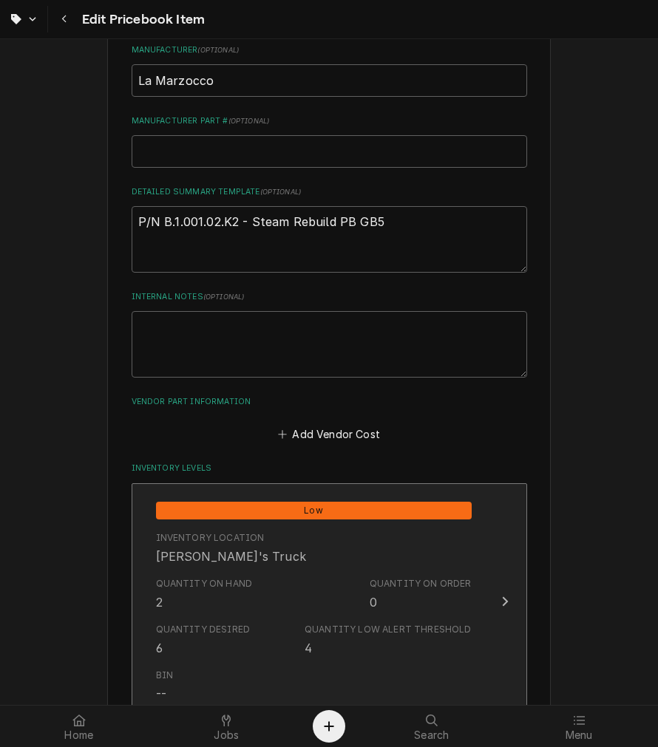
click at [226, 593] on div "Quantity on Hand 2" at bounding box center [204, 594] width 97 height 34
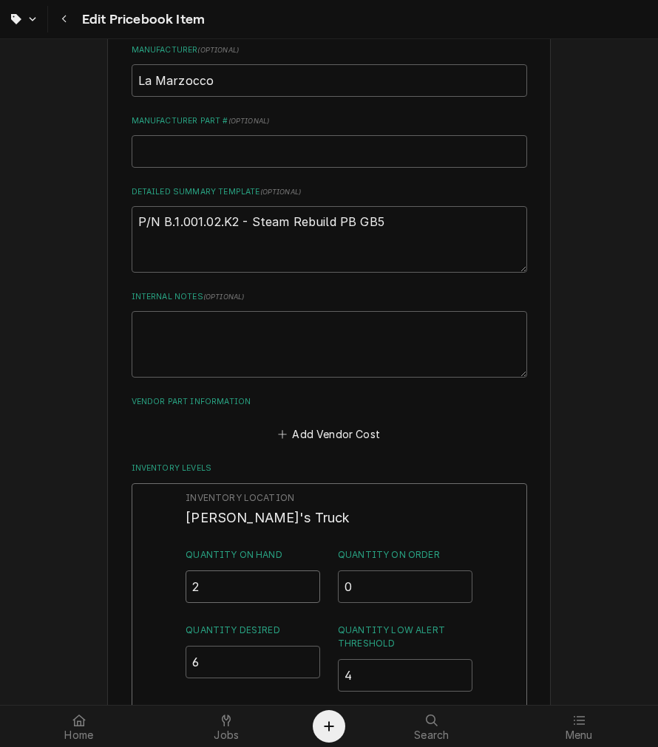
drag, startPoint x: 250, startPoint y: 580, endPoint x: 55, endPoint y: 532, distance: 200.9
click at [28, 587] on div "Use the fields below to edit this PriceBook item. Note that changes made here w…" at bounding box center [329, 578] width 658 height 2414
type input "5"
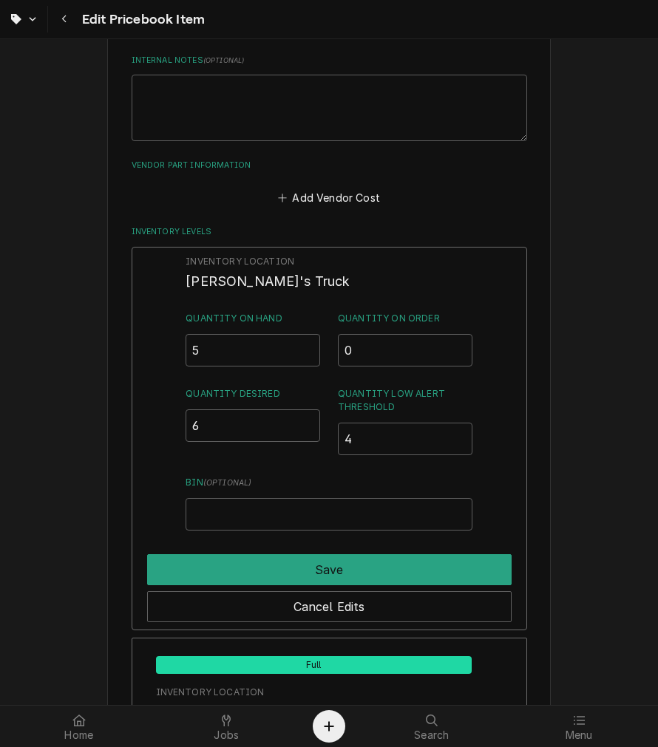
scroll to position [1094, 0]
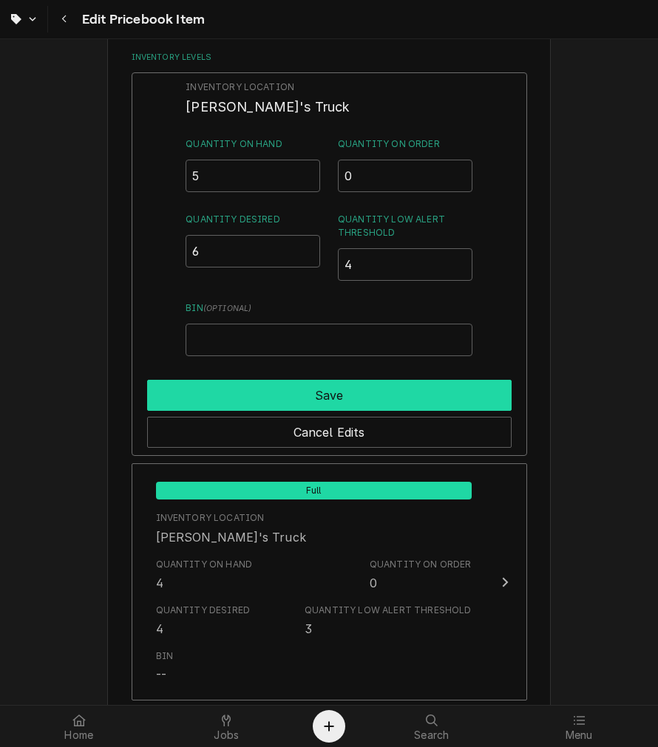
click at [366, 383] on button "Save" at bounding box center [329, 395] width 364 height 31
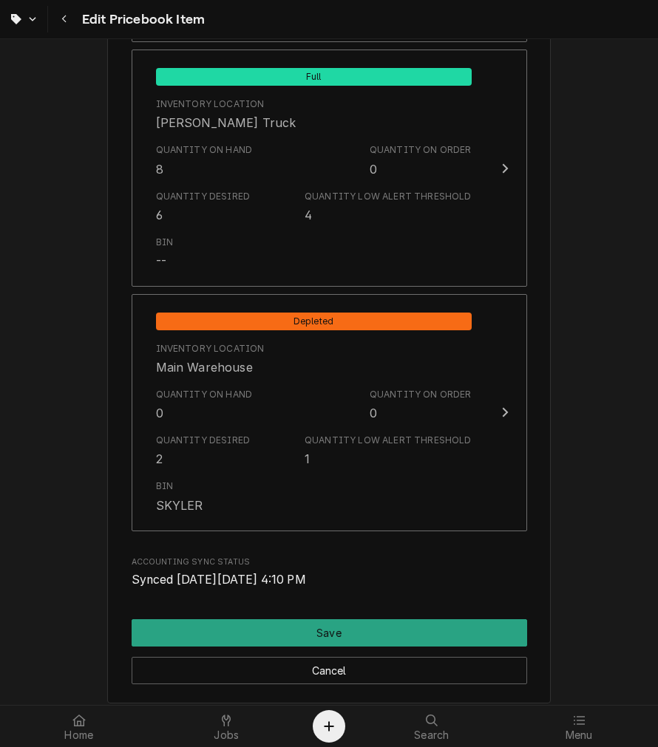
scroll to position [1642, 0]
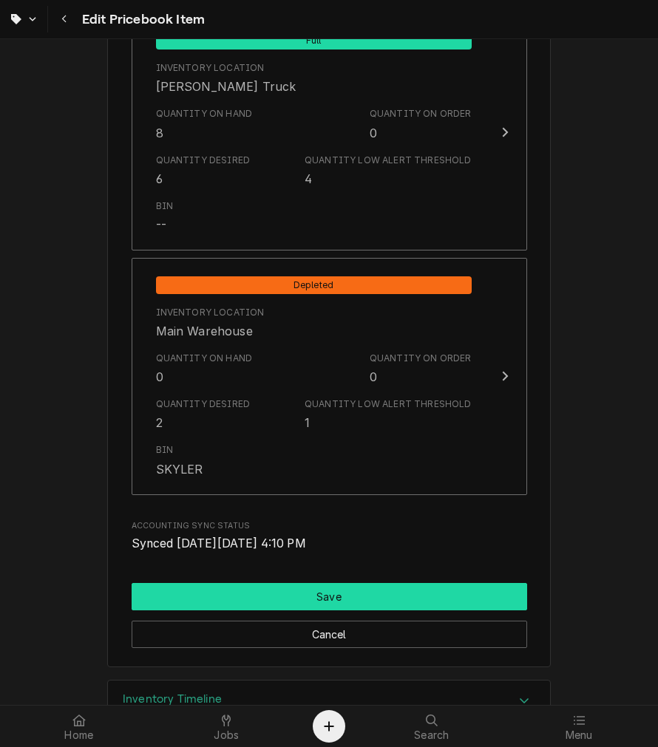
click at [341, 599] on button "Save" at bounding box center [329, 596] width 395 height 27
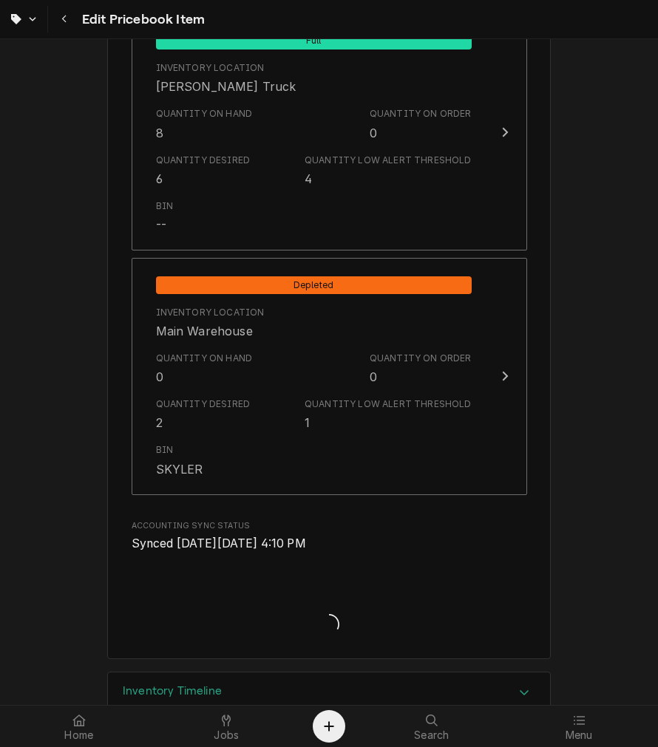
type textarea "x"
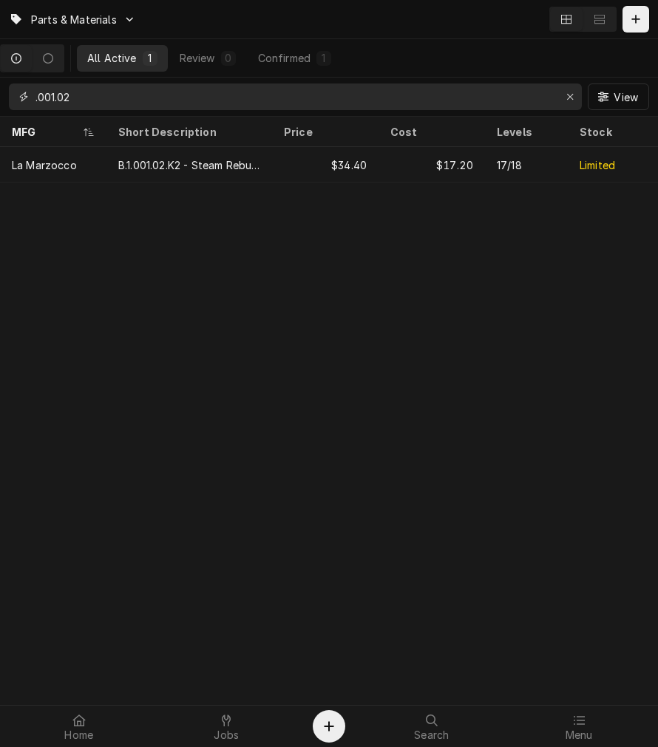
click at [92, 93] on input ".001.02" at bounding box center [294, 97] width 518 height 27
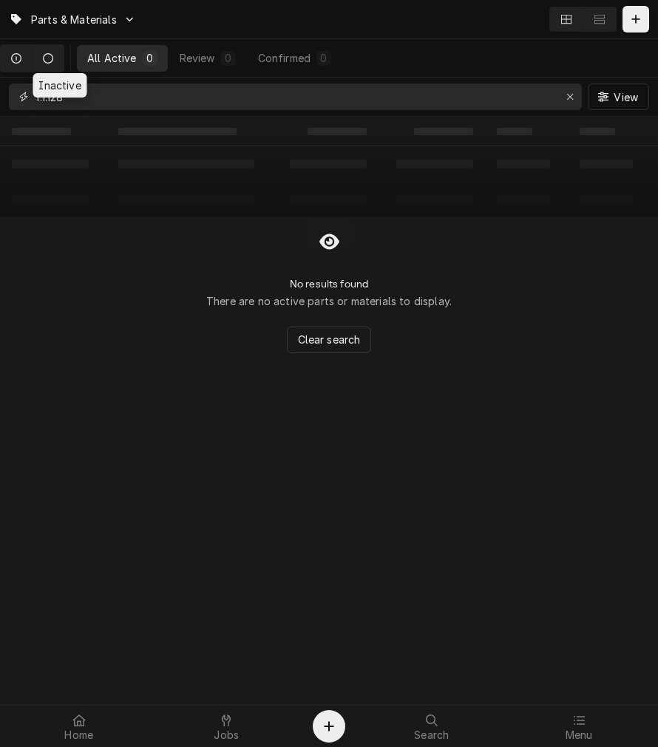
type input "f.1.128"
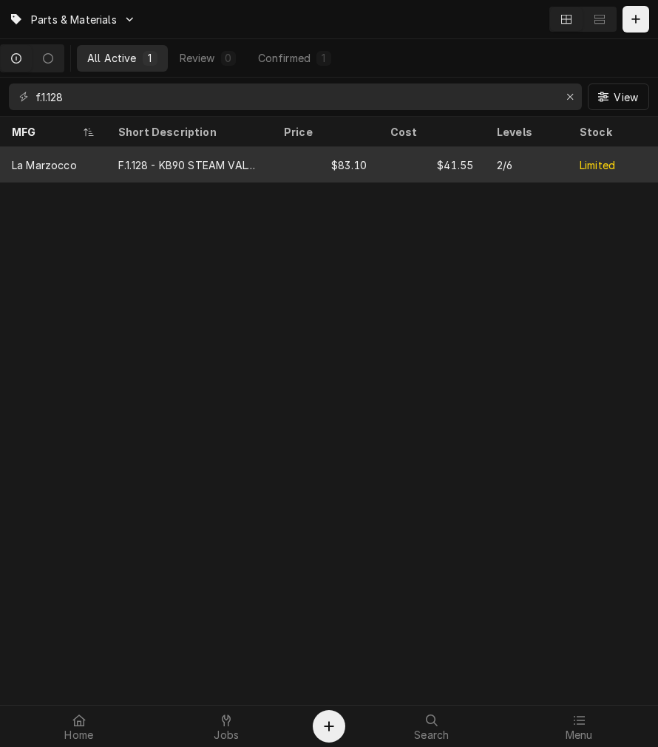
click at [242, 167] on div "F.1.128 - KB90 STEAM VALVE KNOB" at bounding box center [189, 165] width 142 height 16
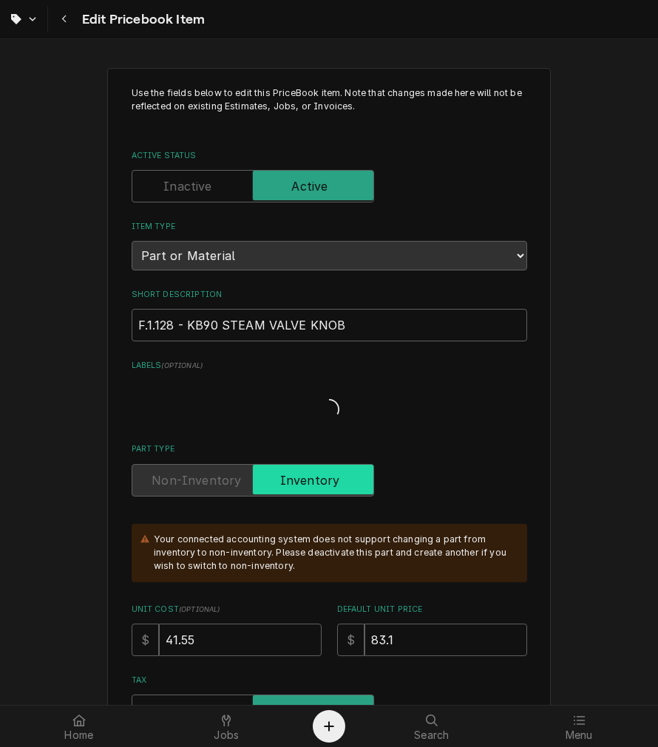
type textarea "x"
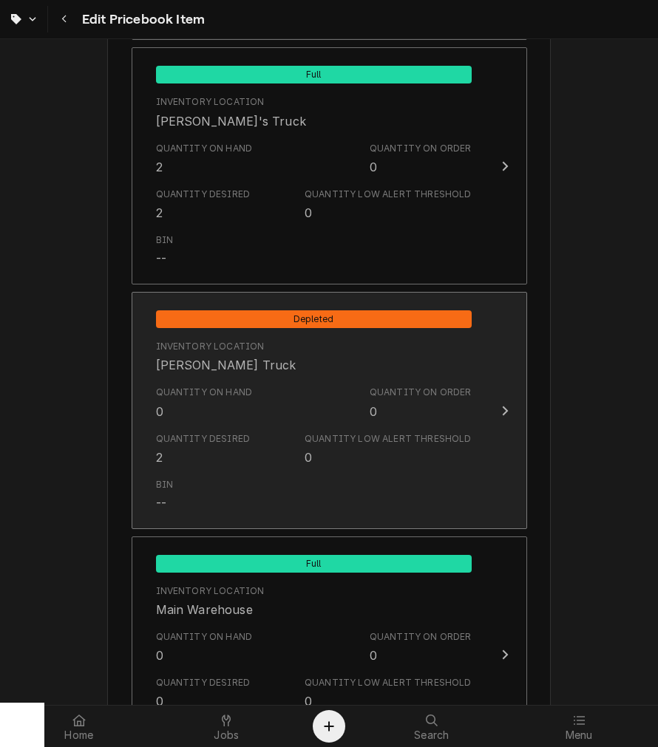
scroll to position [1505, 0]
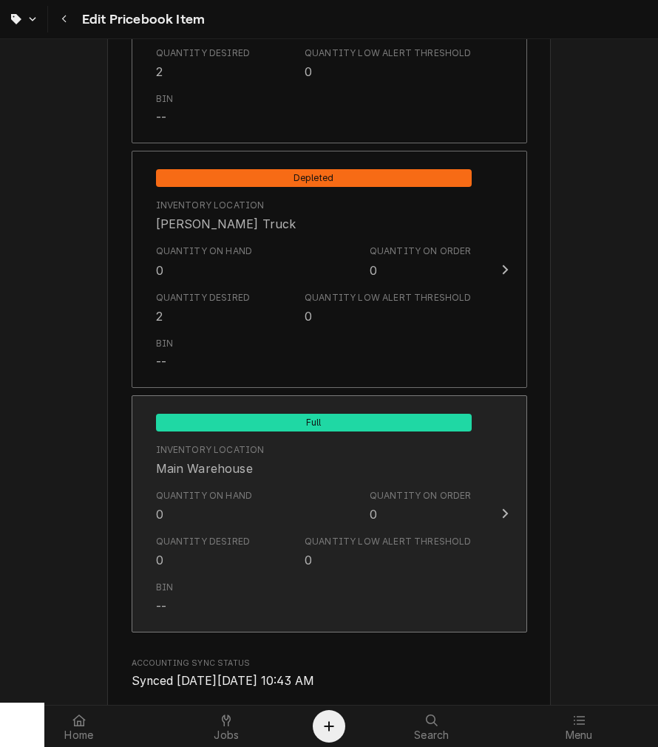
click at [208, 541] on div "Quantity Desired" at bounding box center [203, 541] width 95 height 13
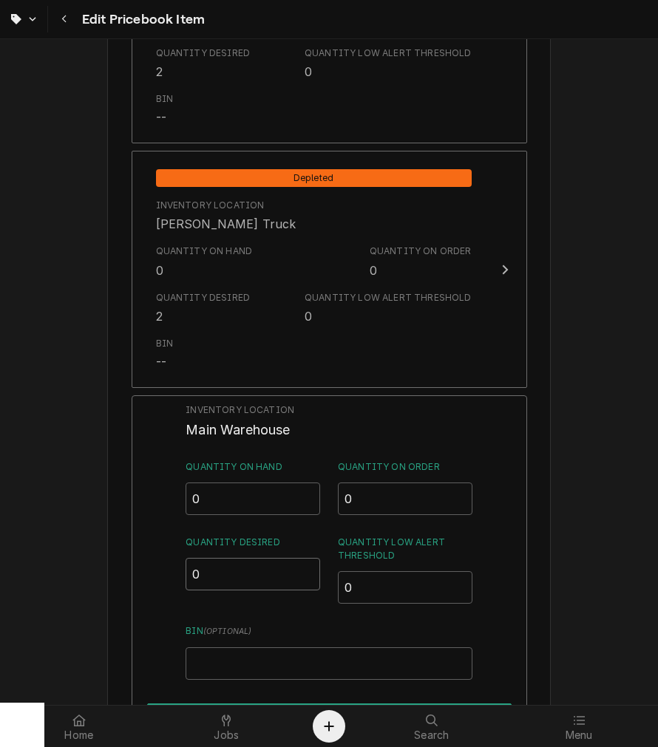
click at [232, 582] on input "0" at bounding box center [252, 574] width 134 height 33
drag, startPoint x: 211, startPoint y: 562, endPoint x: -86, endPoint y: 491, distance: 304.7
click at [0, 491] on html "Edit Pricebook Item Use the fields below to edit this PriceBook item. Note that…" at bounding box center [329, 373] width 658 height 747
type input "2"
click at [264, 647] on input "Bin ( optional )" at bounding box center [328, 663] width 286 height 33
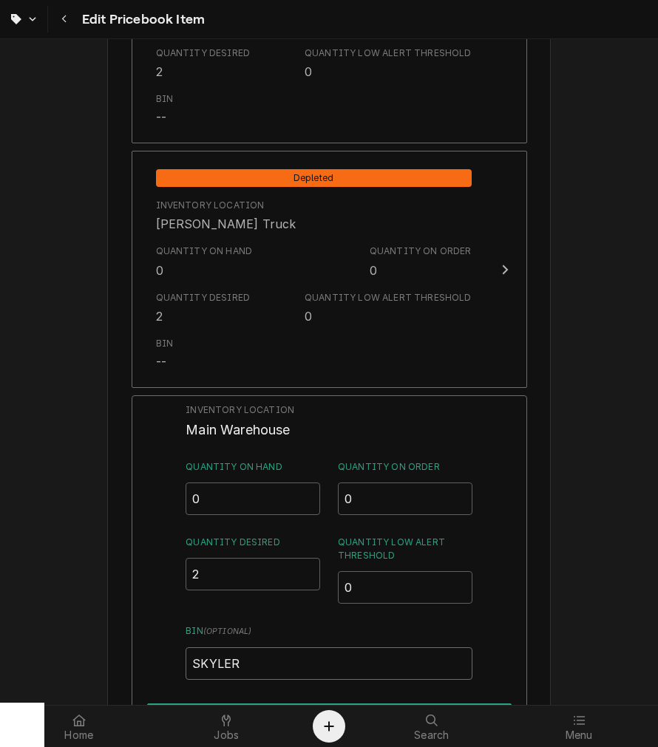
type input "SKYLER"
click at [225, 573] on input "2" at bounding box center [252, 574] width 134 height 33
type input "1"
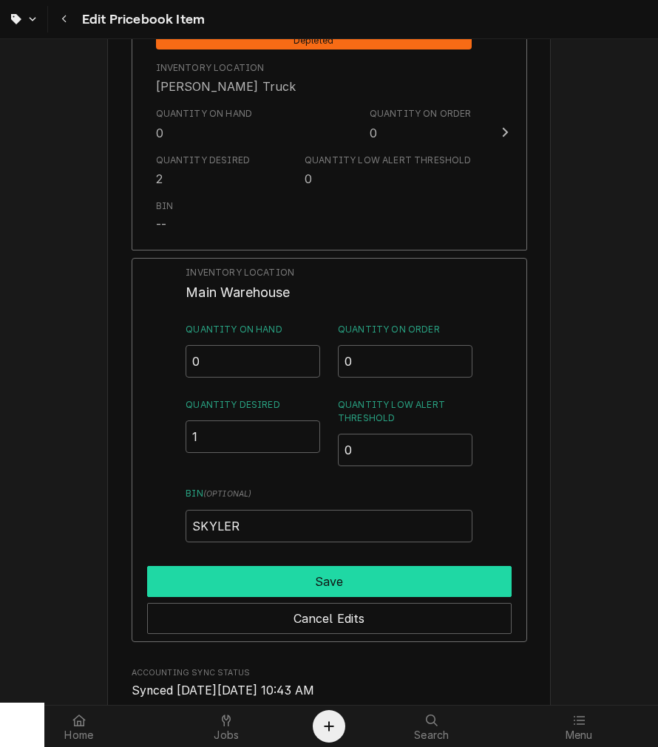
click at [288, 570] on button "Save" at bounding box center [329, 581] width 364 height 31
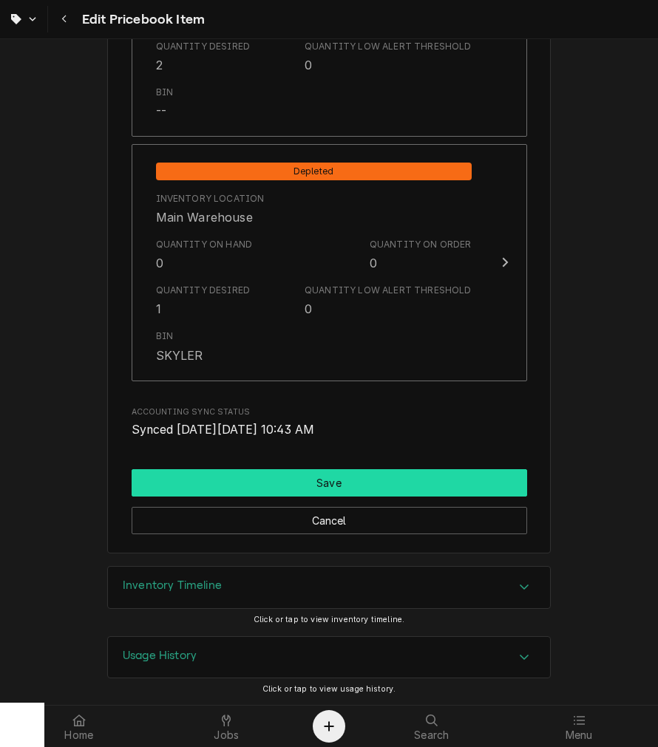
click at [296, 475] on button "Save" at bounding box center [329, 482] width 395 height 27
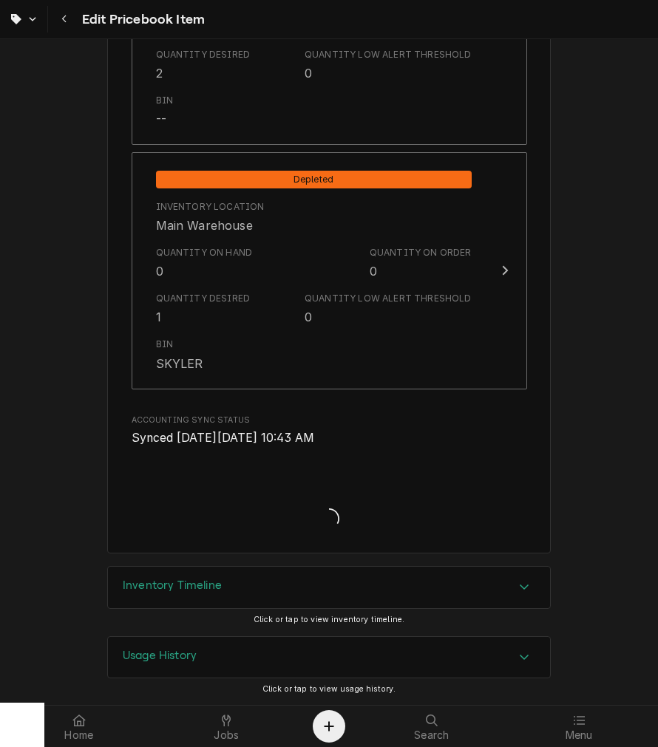
type textarea "x"
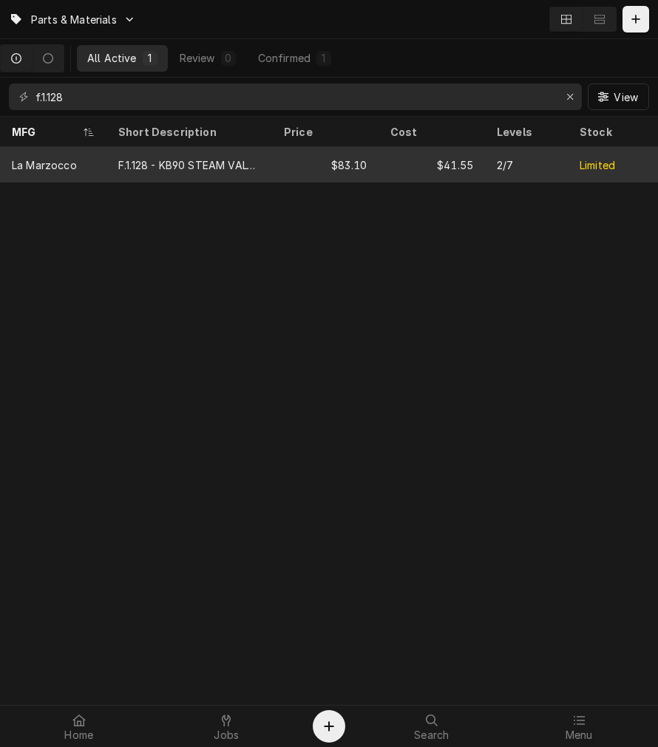
click at [126, 160] on div "F.1.128 - KB90 STEAM VALVE KNOB" at bounding box center [189, 165] width 142 height 16
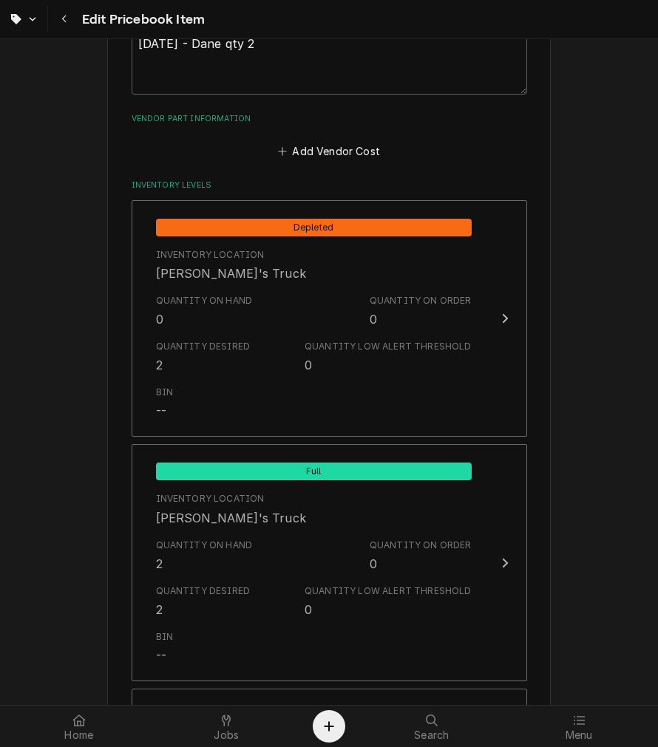
scroll to position [958, 0]
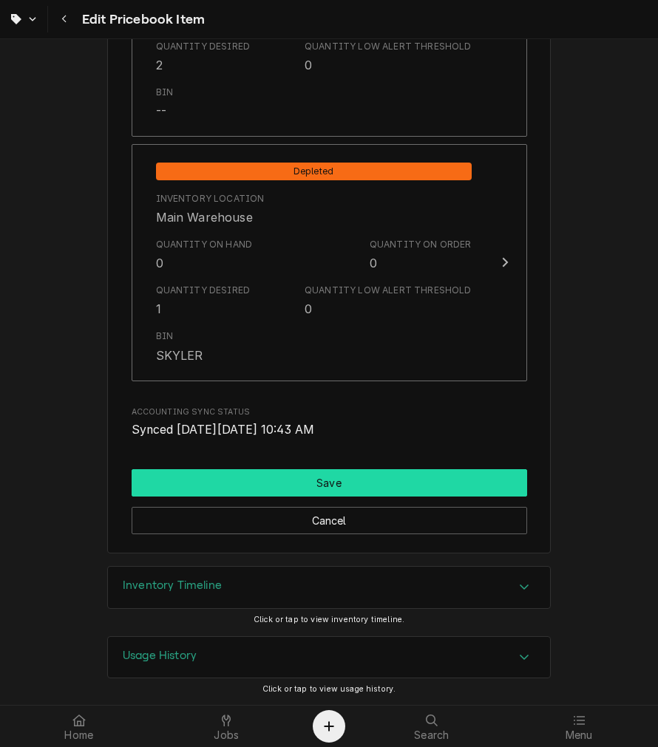
click at [316, 483] on button "Save" at bounding box center [329, 482] width 395 height 27
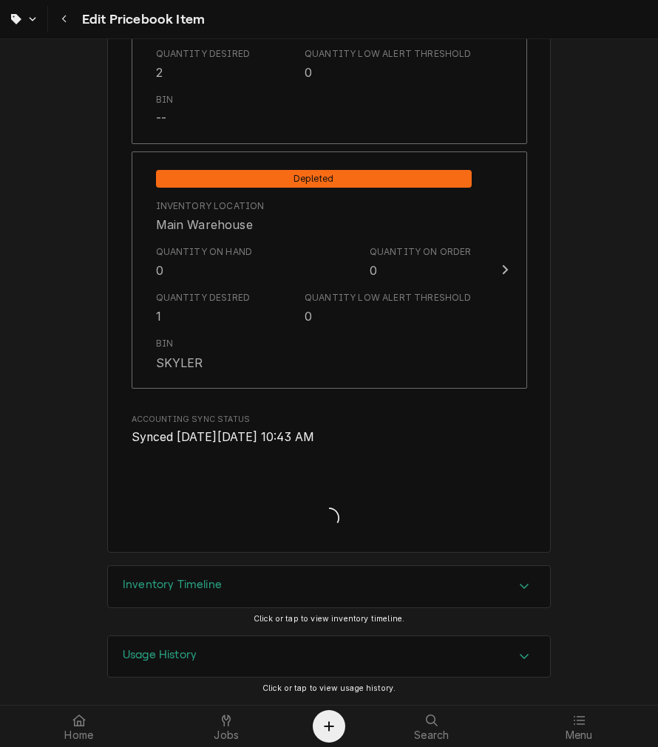
scroll to position [1748, 0]
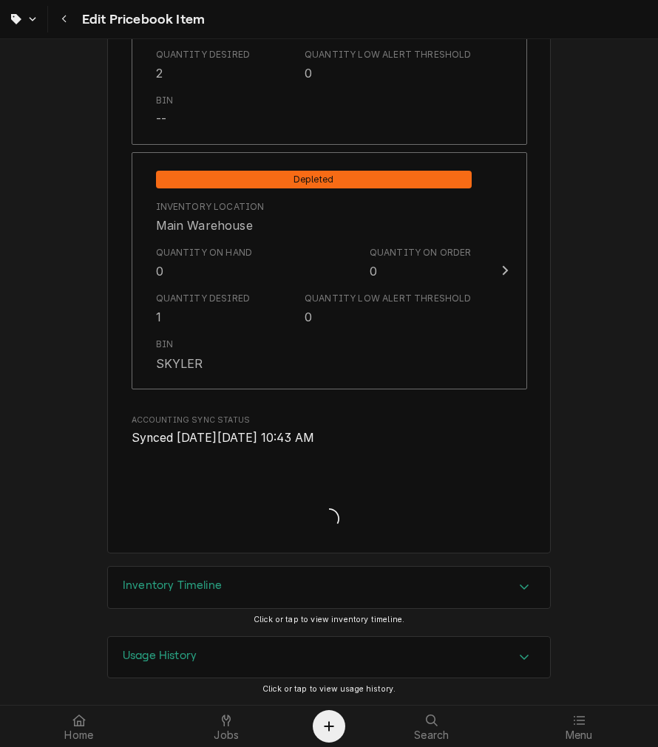
type textarea "x"
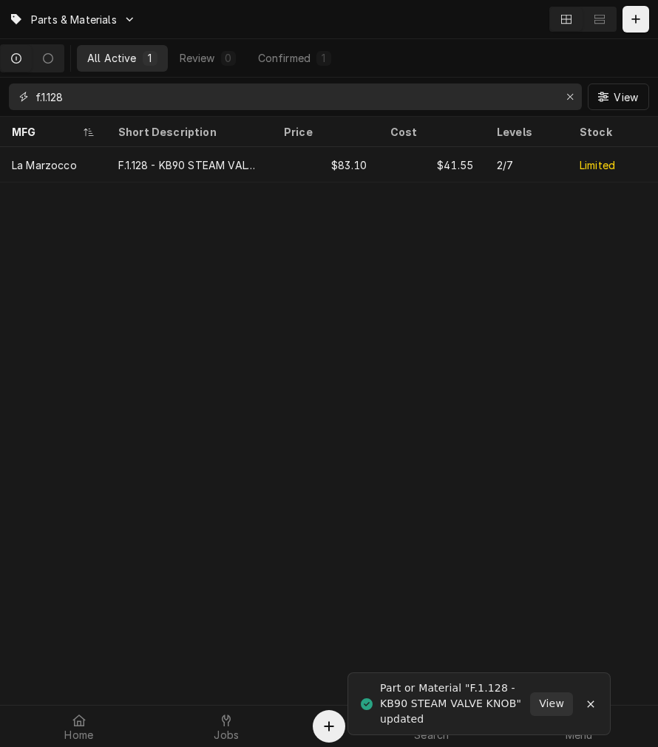
drag, startPoint x: 86, startPoint y: 101, endPoint x: -471, endPoint y: 80, distance: 556.9
click at [0, 80] on html "Parts & Materials All Active 1 Review 0 Confirmed 1 f.1.128 View MFG Short Desc…" at bounding box center [329, 373] width 658 height 747
type input "b"
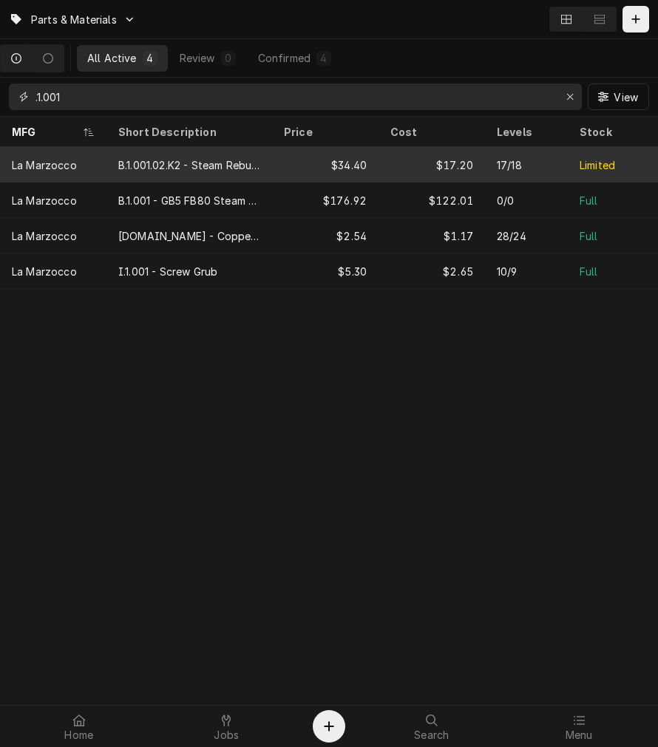
type input ".1.001"
click at [236, 168] on div "B.1.001.02.K2 - Steam Rebuild PB GB5" at bounding box center [189, 165] width 142 height 16
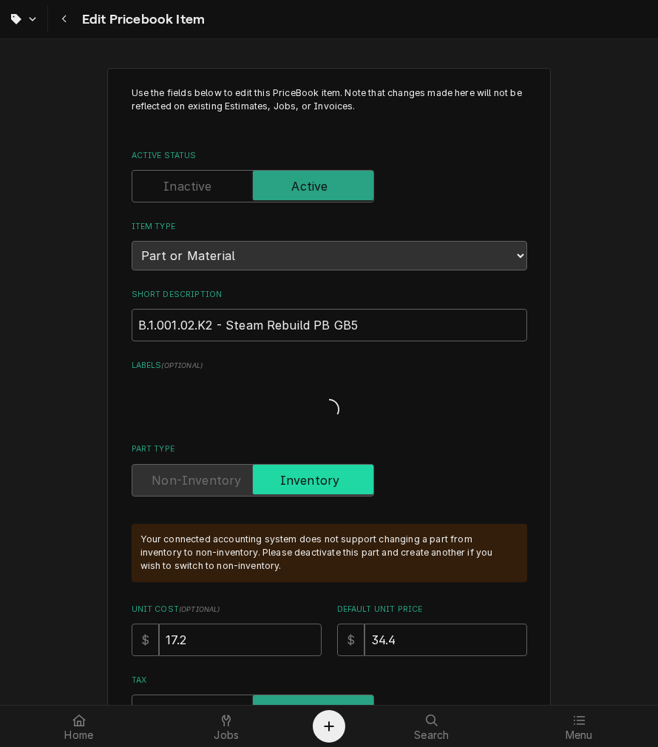
type textarea "x"
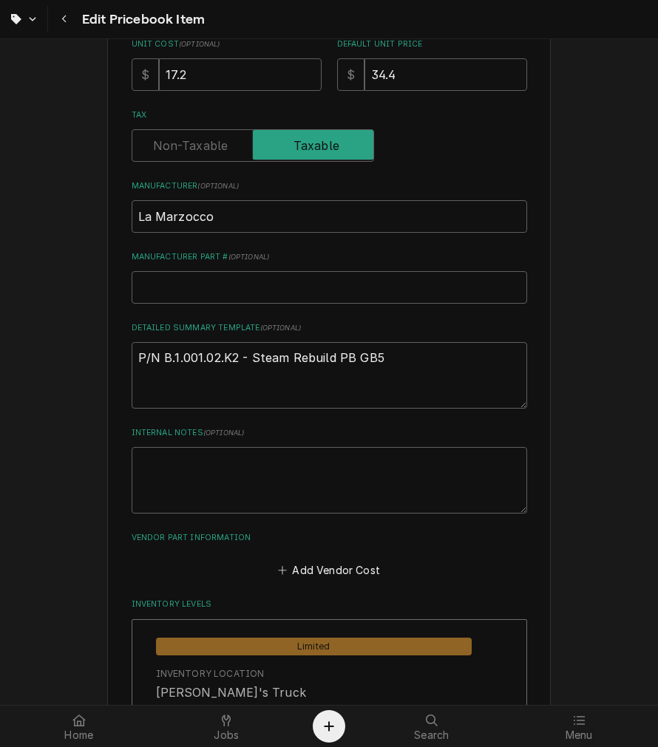
scroll to position [410, 0]
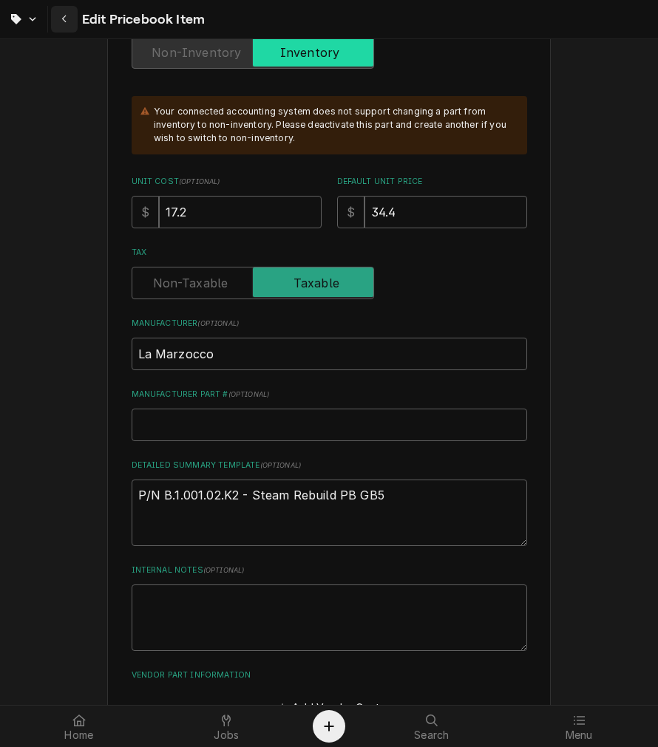
click at [74, 20] on button "Navigate back" at bounding box center [64, 19] width 27 height 27
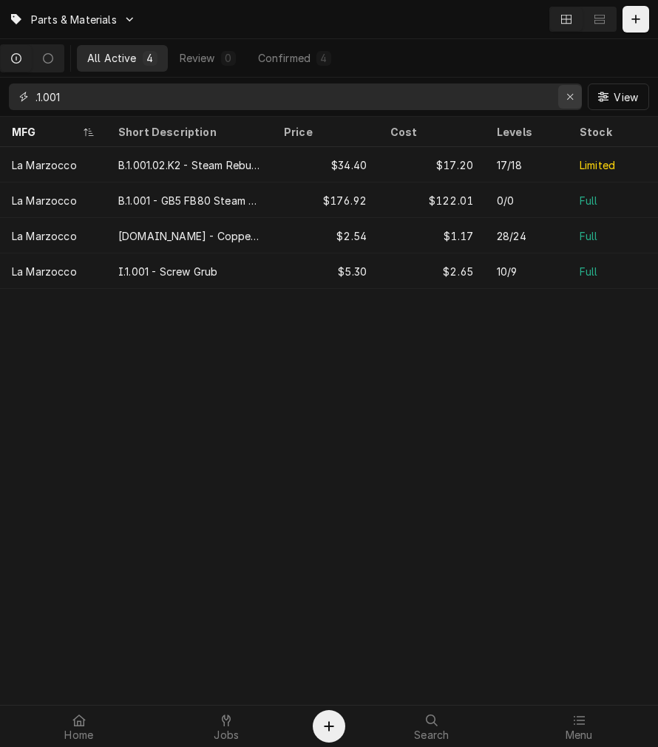
click at [562, 97] on div "Erase input" at bounding box center [569, 96] width 15 height 15
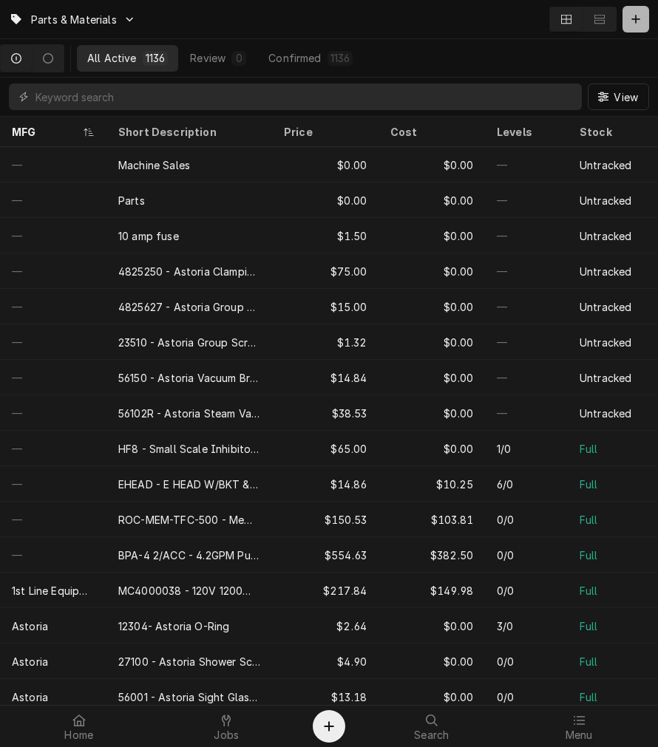
click at [632, 10] on button "Dynamic Content Wrapper" at bounding box center [635, 19] width 27 height 27
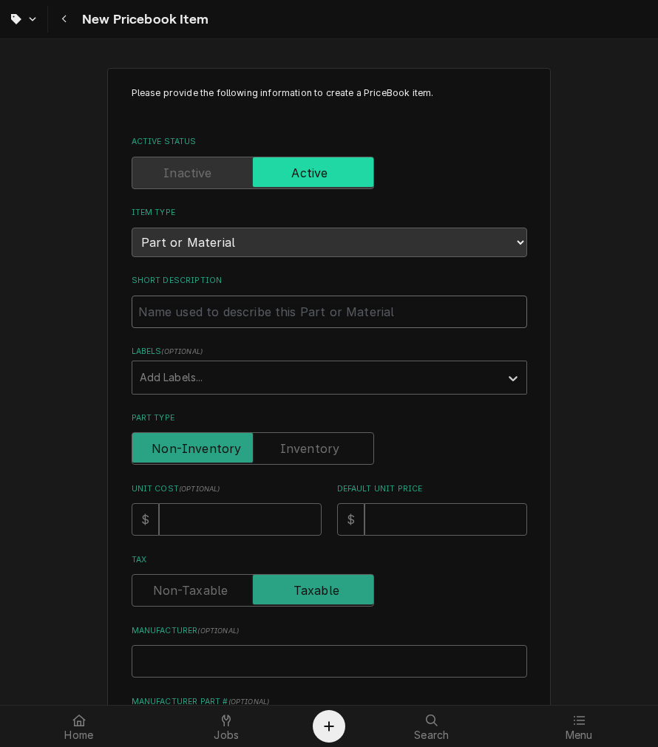
click at [212, 316] on input "Short Description" at bounding box center [329, 312] width 395 height 33
paste input "10701590 - Coffee Keyboard"
type textarea "x"
type input "10701590 - Coffee Keyboard"
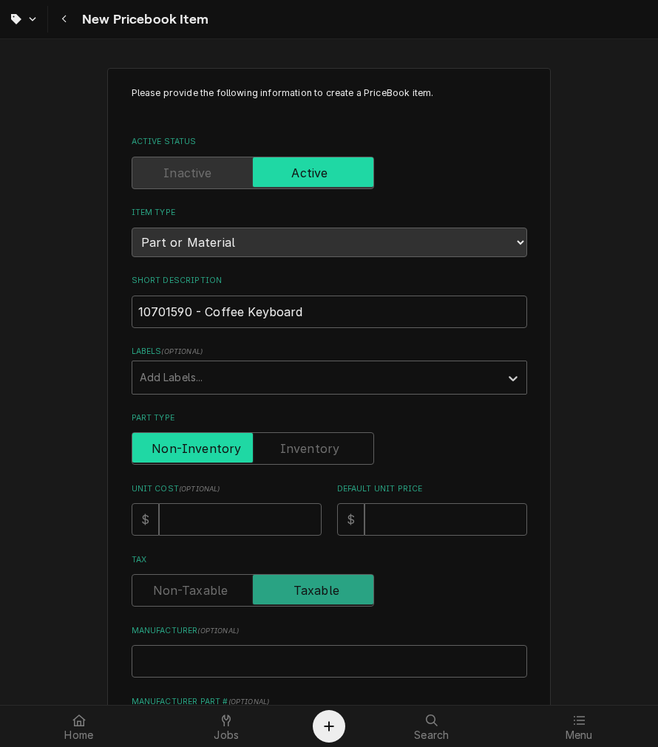
drag, startPoint x: 272, startPoint y: 444, endPoint x: 273, endPoint y: 452, distance: 8.3
click at [273, 443] on input "Part Type" at bounding box center [252, 448] width 229 height 33
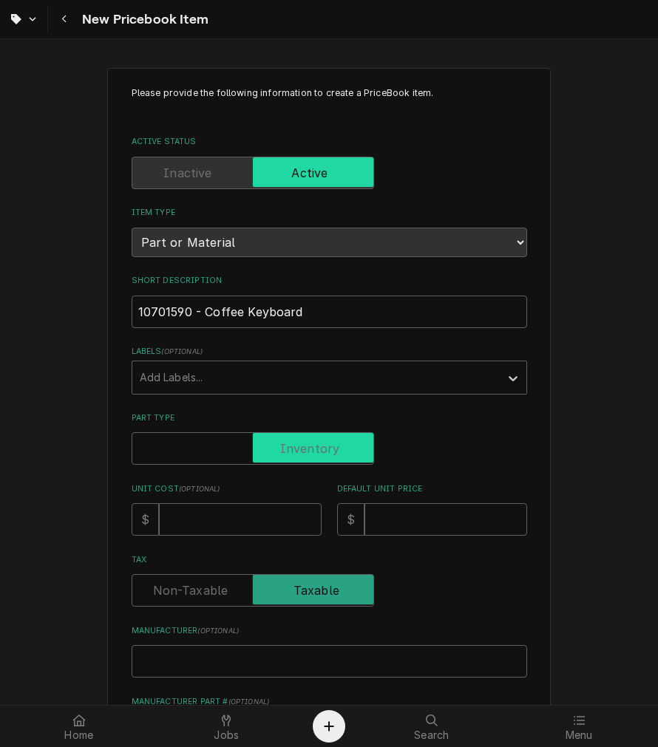
checkbox input "true"
click at [268, 511] on input "Unit Cost ( optional )" at bounding box center [240, 519] width 163 height 33
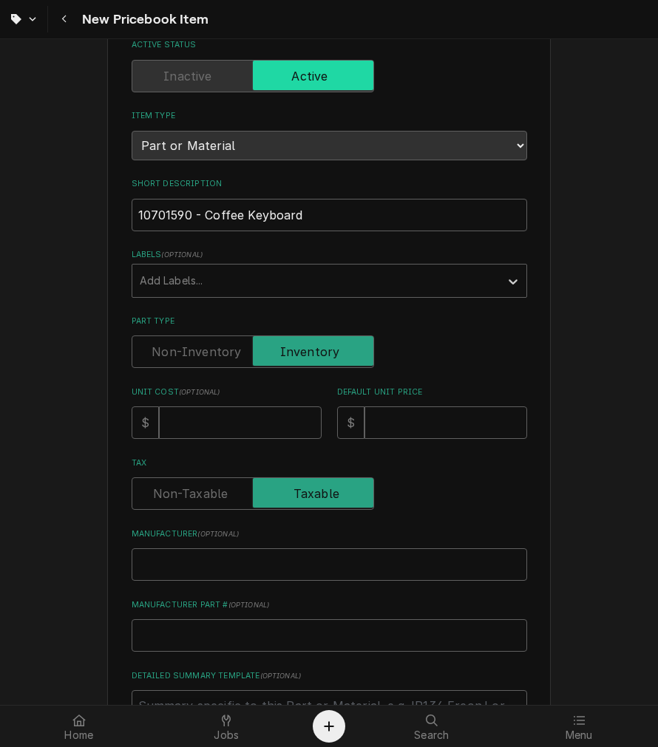
scroll to position [137, 0]
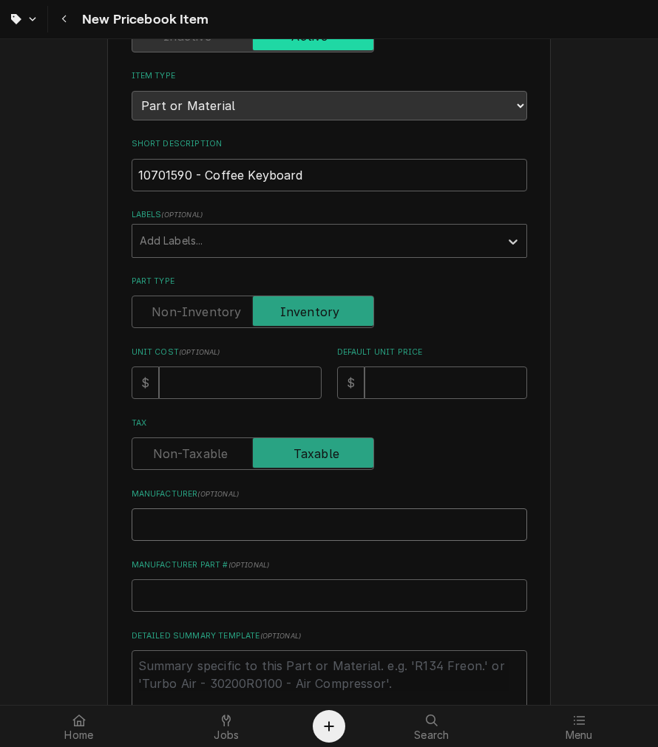
click at [177, 521] on input "Manufacturer ( optional )" at bounding box center [329, 524] width 395 height 33
type textarea "x"
type input "R"
type textarea "x"
type input "Ra"
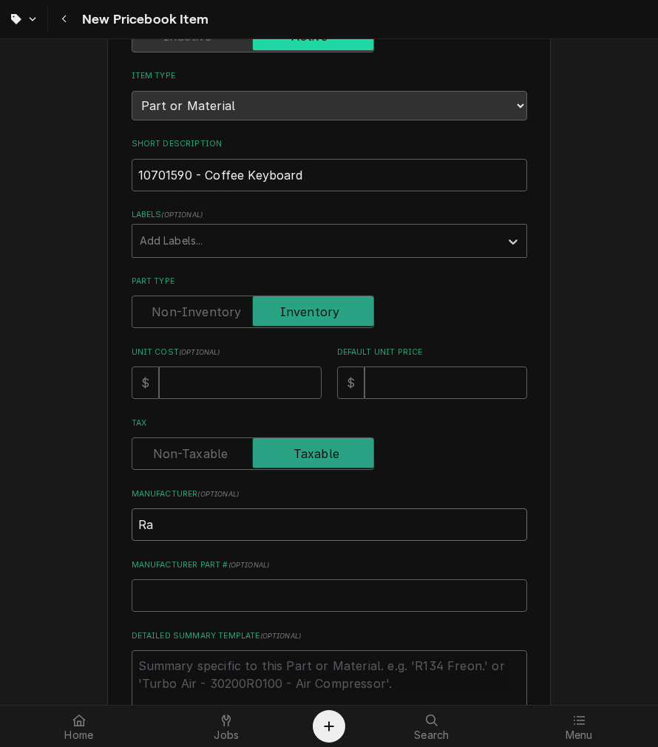
type textarea "x"
type input "Ran"
type textarea "x"
type input "Ranc"
type textarea "x"
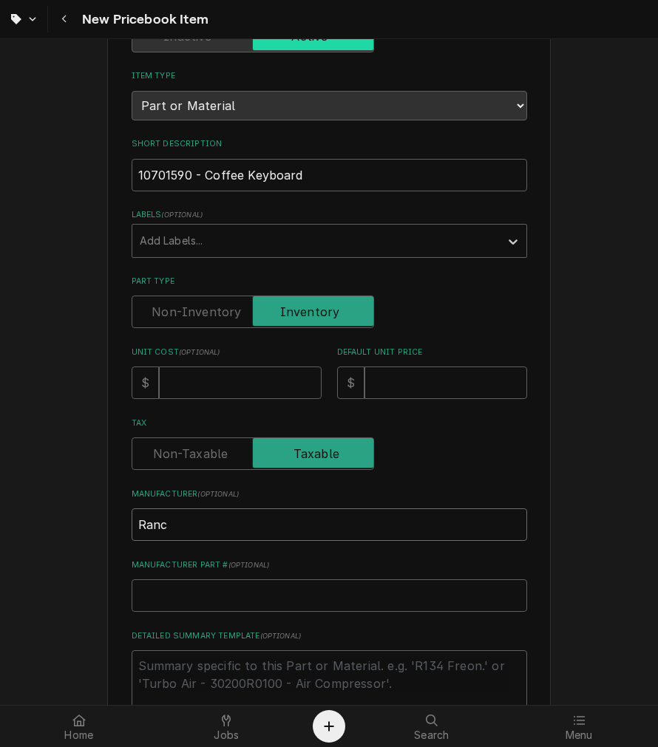
type input "Ranci"
type textarea "x"
type input "Rancil"
type textarea "x"
type input "Rancili"
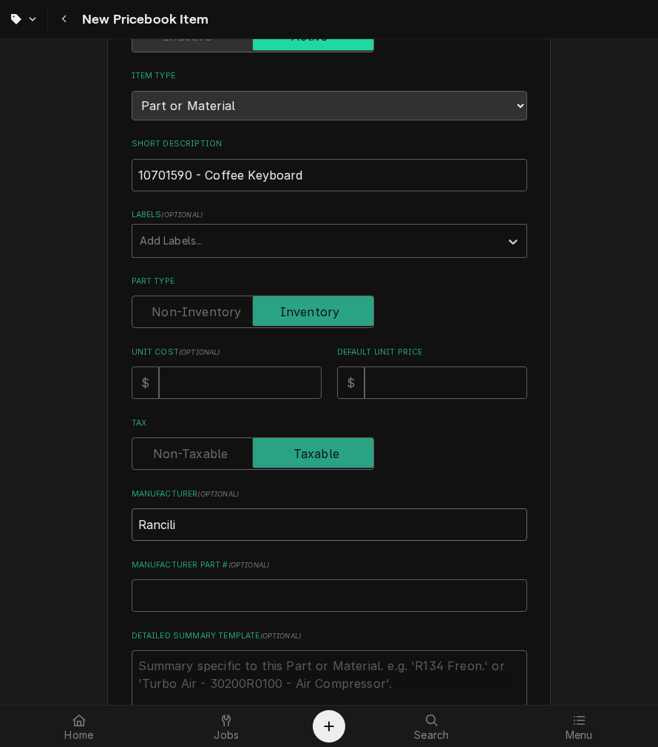
type textarea "x"
type input "Rancilio"
type textarea "x"
type input "Rancilio"
type textarea "x"
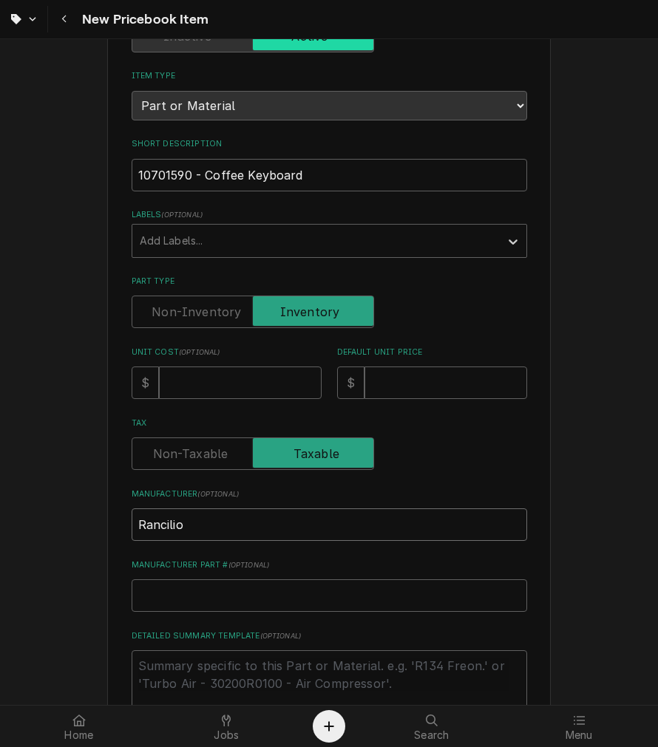
type input "Rancilio N"
type textarea "x"
type input "Rancilio NS"
type textarea "x"
type input "Rancilio N"
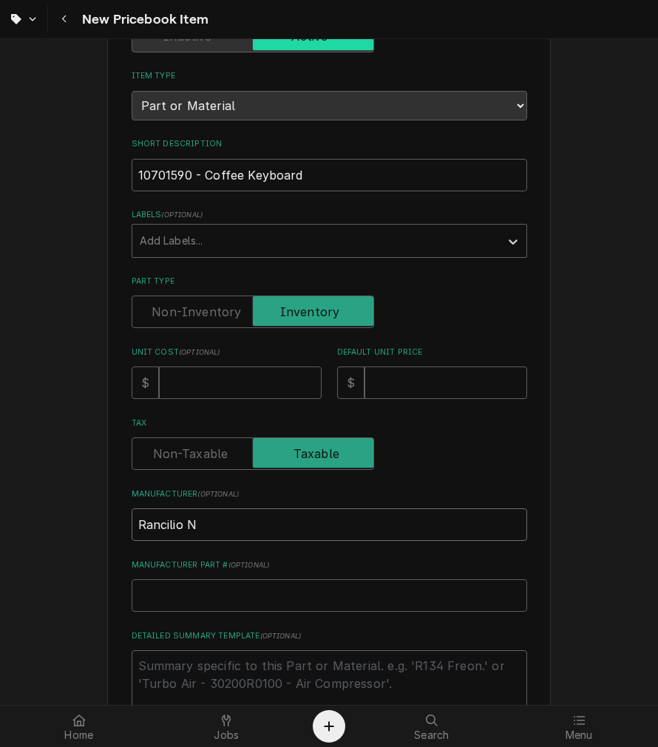
type textarea "x"
type input "Rancilio"
type textarea "x"
type textarea "P"
type textarea "x"
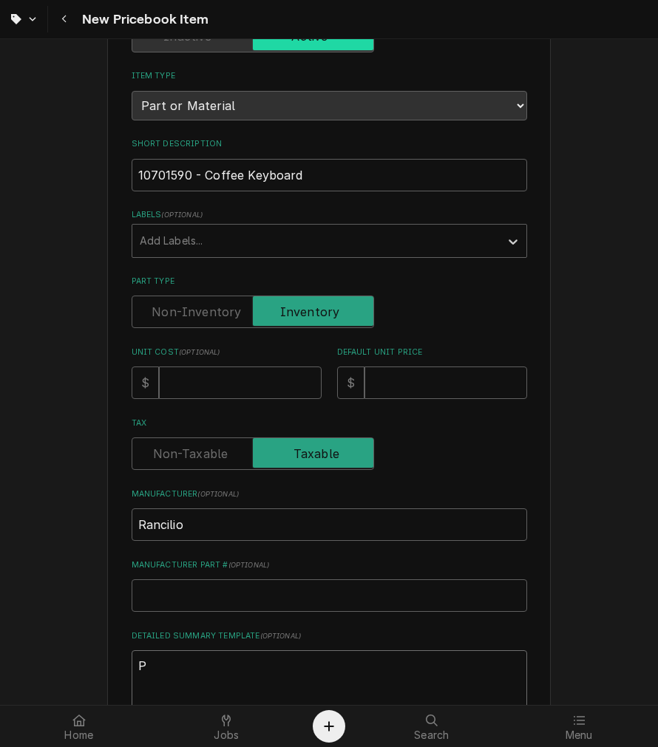
type textarea "P/"
type textarea "x"
type textarea "P/N"
type textarea "x"
type textarea "P/N"
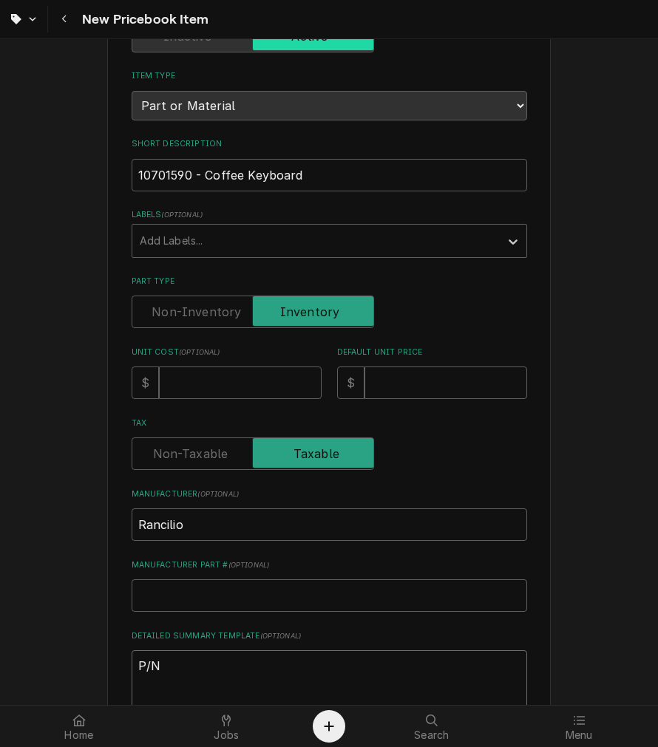
paste textarea "10701590 - Coffee Keyboard"
type textarea "x"
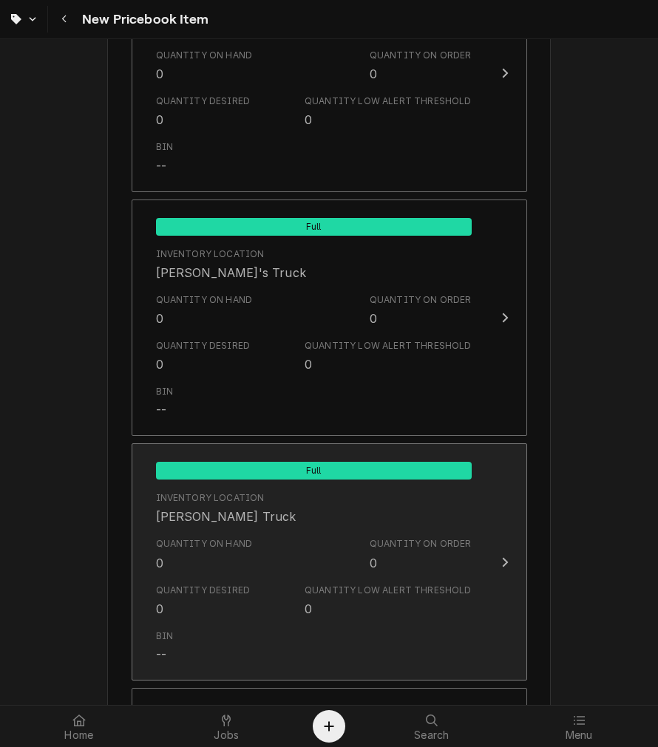
scroll to position [1426, 0]
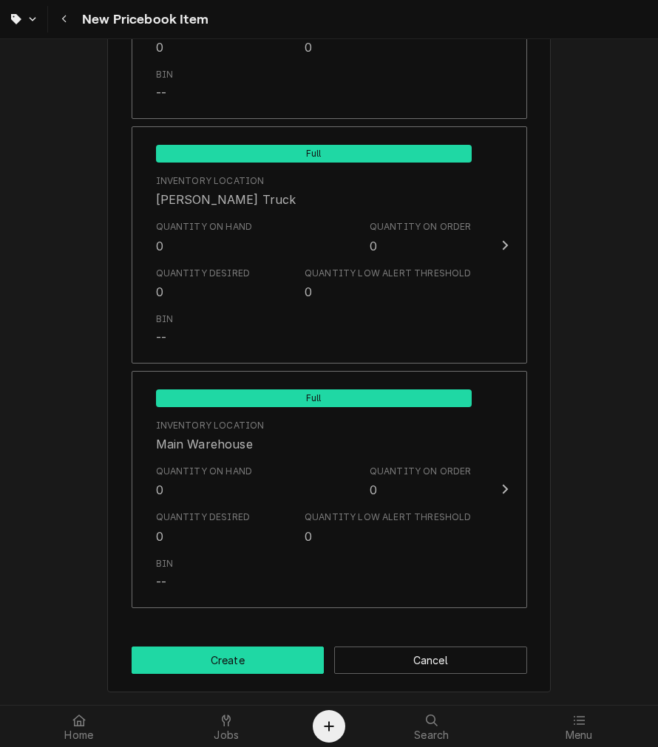
type textarea "P/N 10701590 - Coffee Keyboard"
click at [271, 661] on button "Create" at bounding box center [228, 660] width 193 height 27
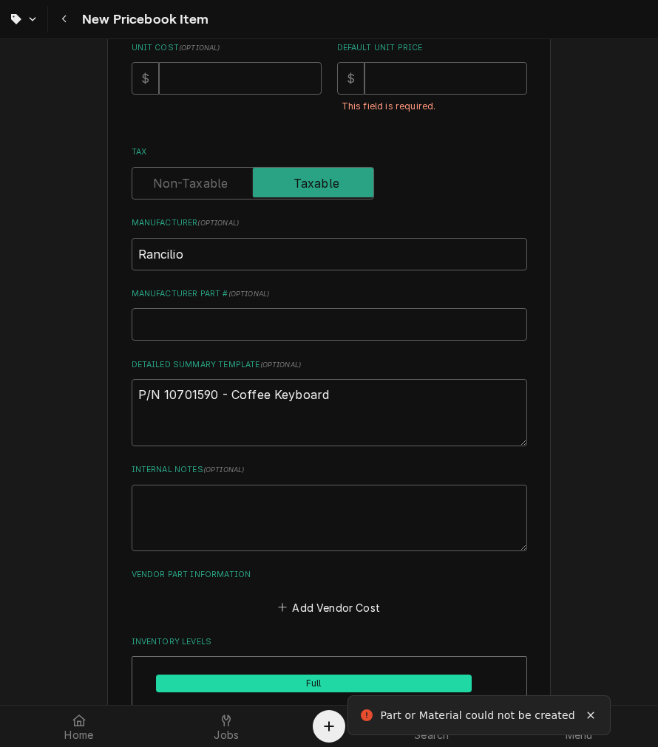
scroll to position [168, 0]
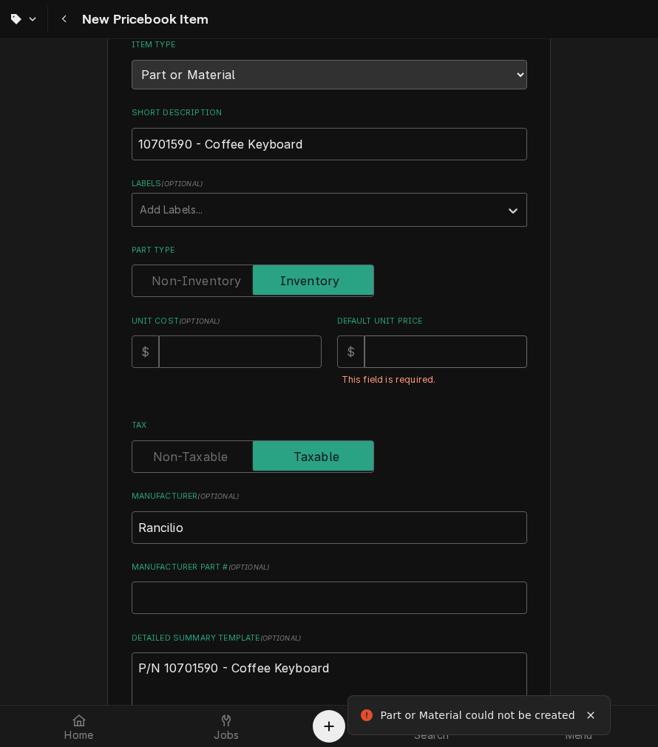
click at [415, 356] on input "Default Unit Price" at bounding box center [445, 351] width 163 height 33
type textarea "x"
type input "0"
type textarea "x"
type input "0.0"
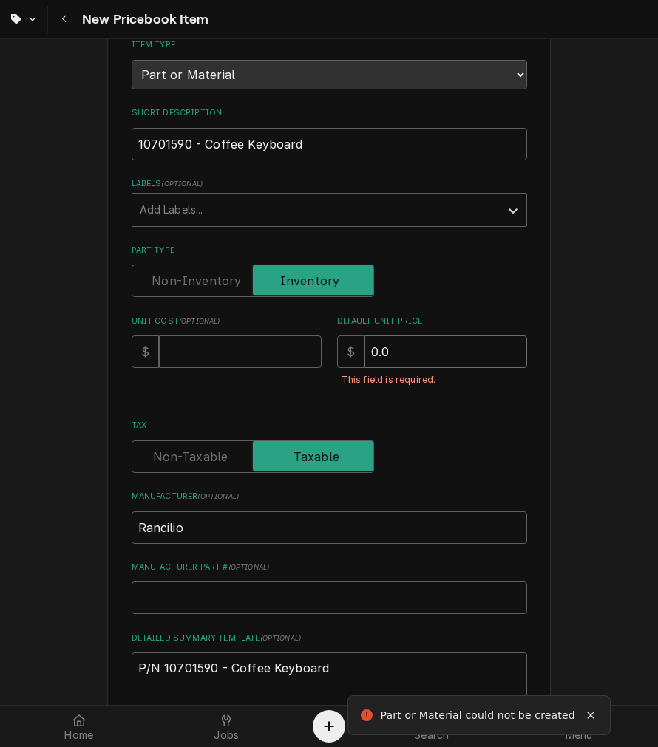
type textarea "x"
type input "0.00"
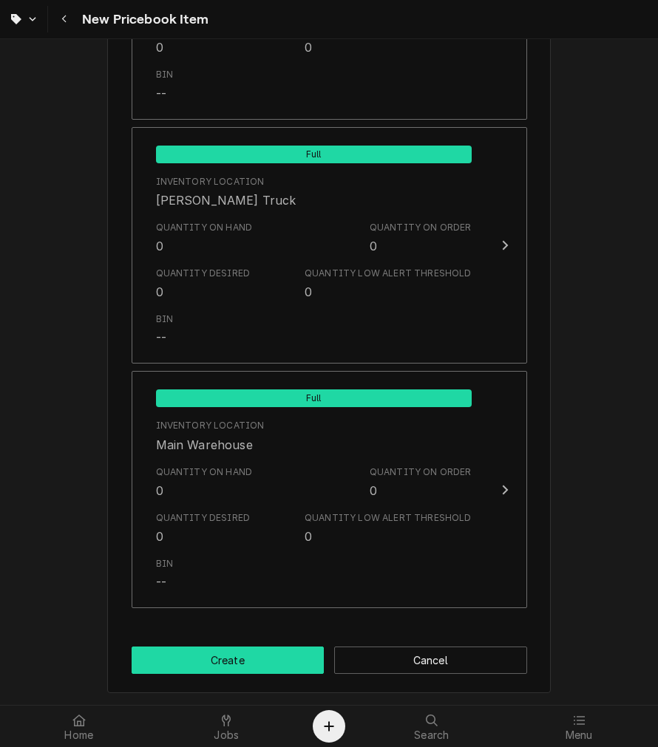
click at [256, 648] on button "Create" at bounding box center [228, 660] width 193 height 27
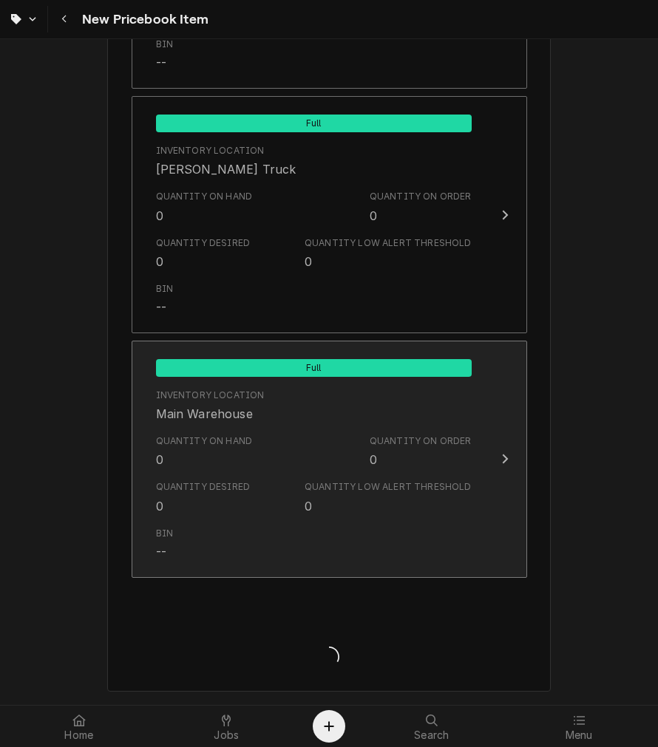
scroll to position [1426, 0]
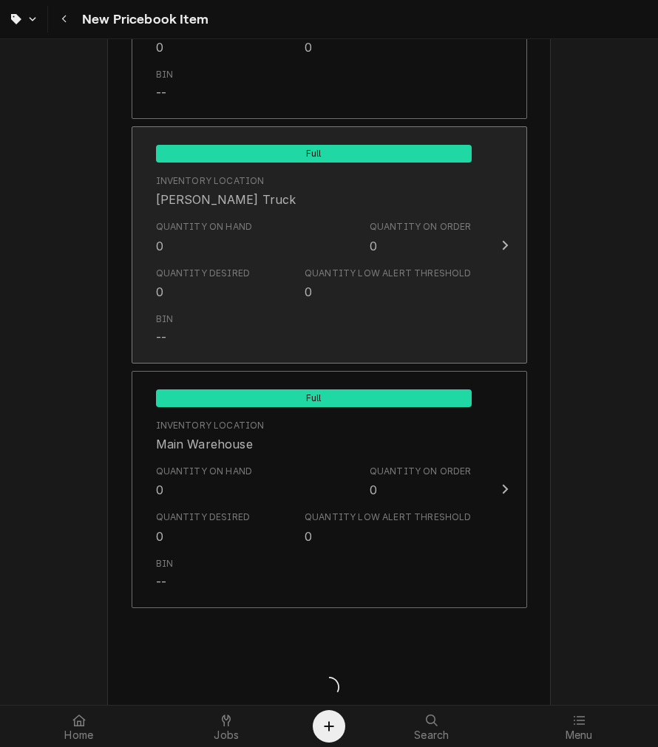
type textarea "x"
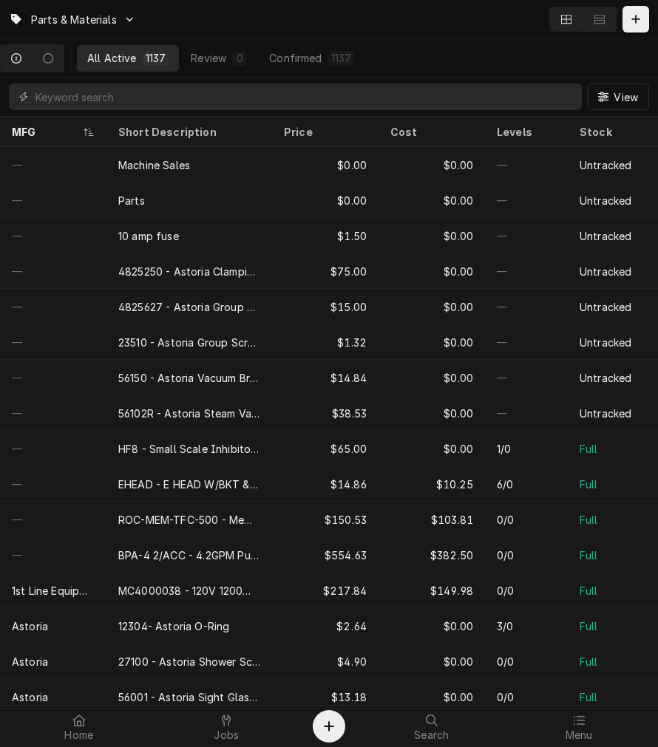
click at [246, 75] on div "All Active 1137 Review 0 Confirmed 1137" at bounding box center [225, 58] width 296 height 38
click at [248, 100] on input "Dynamic Content Wrapper" at bounding box center [304, 97] width 539 height 27
paste input "10701590 - Coffee Keyboard"
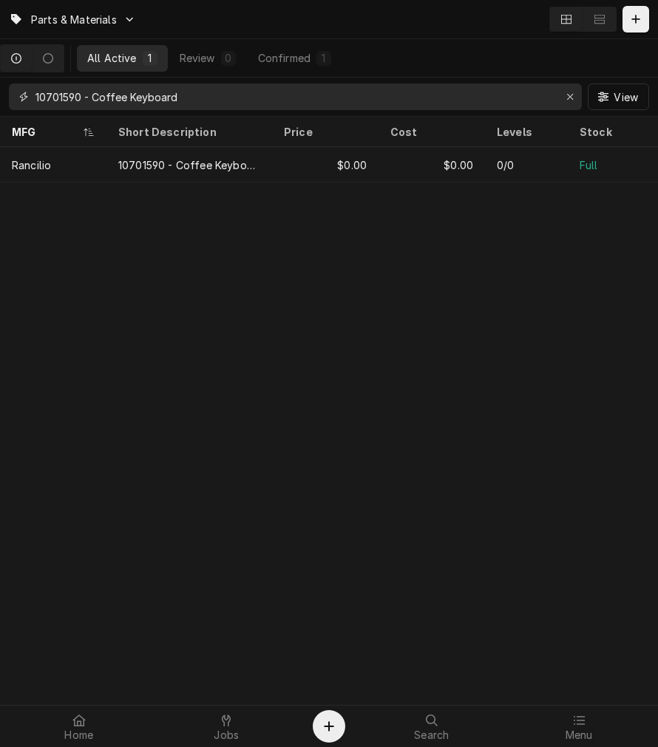
type input "10701590 - Coffee Keyboard"
click at [644, 22] on button "Dynamic Content Wrapper" at bounding box center [635, 19] width 27 height 27
